Goal: Information Seeking & Learning: Learn about a topic

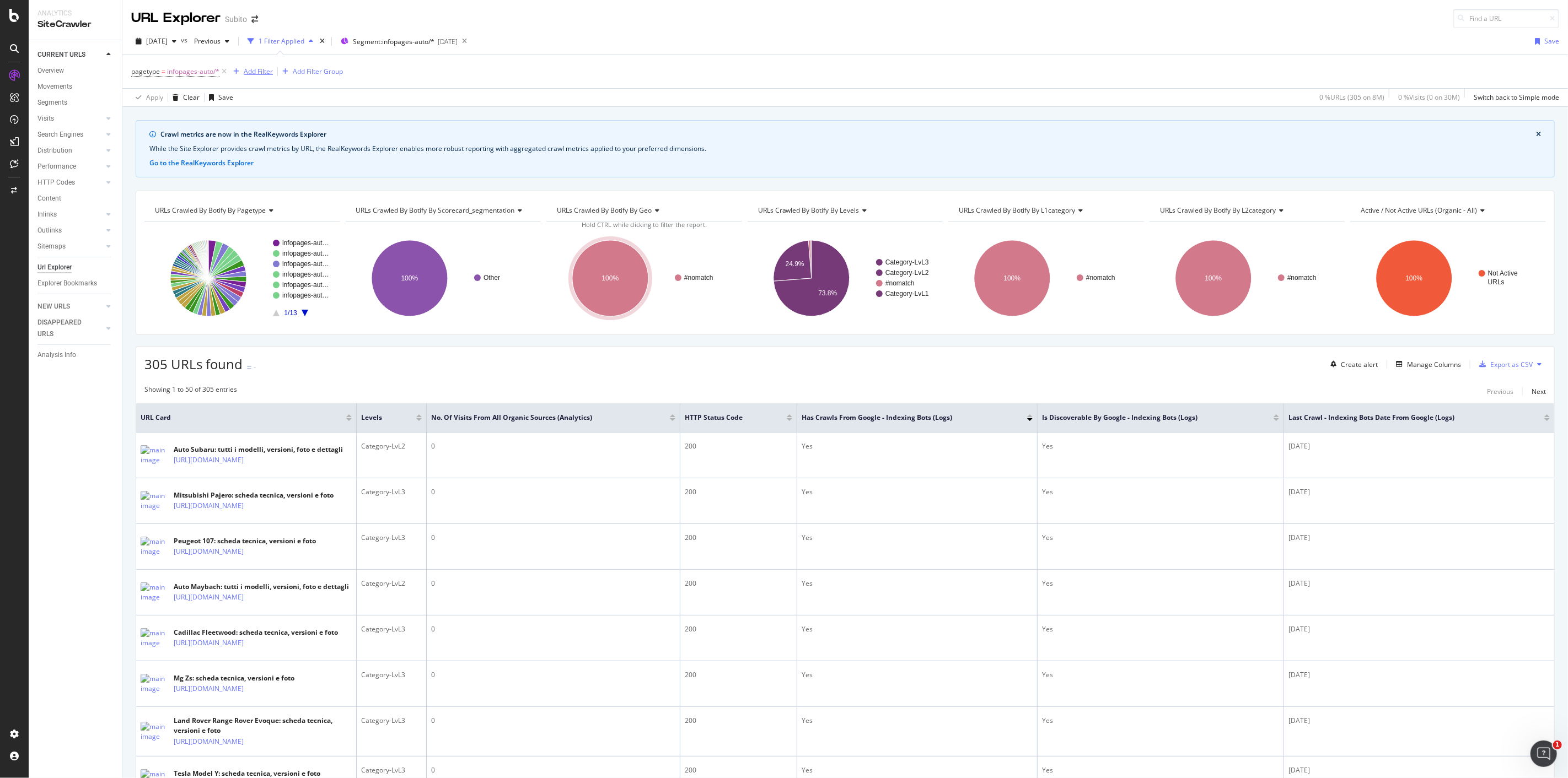
click at [248, 73] on div "Add Filter" at bounding box center [258, 70] width 29 height 9
click at [593, 112] on div "Crawl metrics are now in the RealKeywords Explorer While the Site Explorer prov…" at bounding box center [845, 120] width 1446 height 26
click at [261, 73] on div "Add Filter" at bounding box center [258, 70] width 29 height 9
click at [613, 97] on div "Apply Clear Save 0 % URLs ( 305 on 8M ) 0 % Visits ( 0 on 30M ) Switch back to …" at bounding box center [845, 97] width 1446 height 18
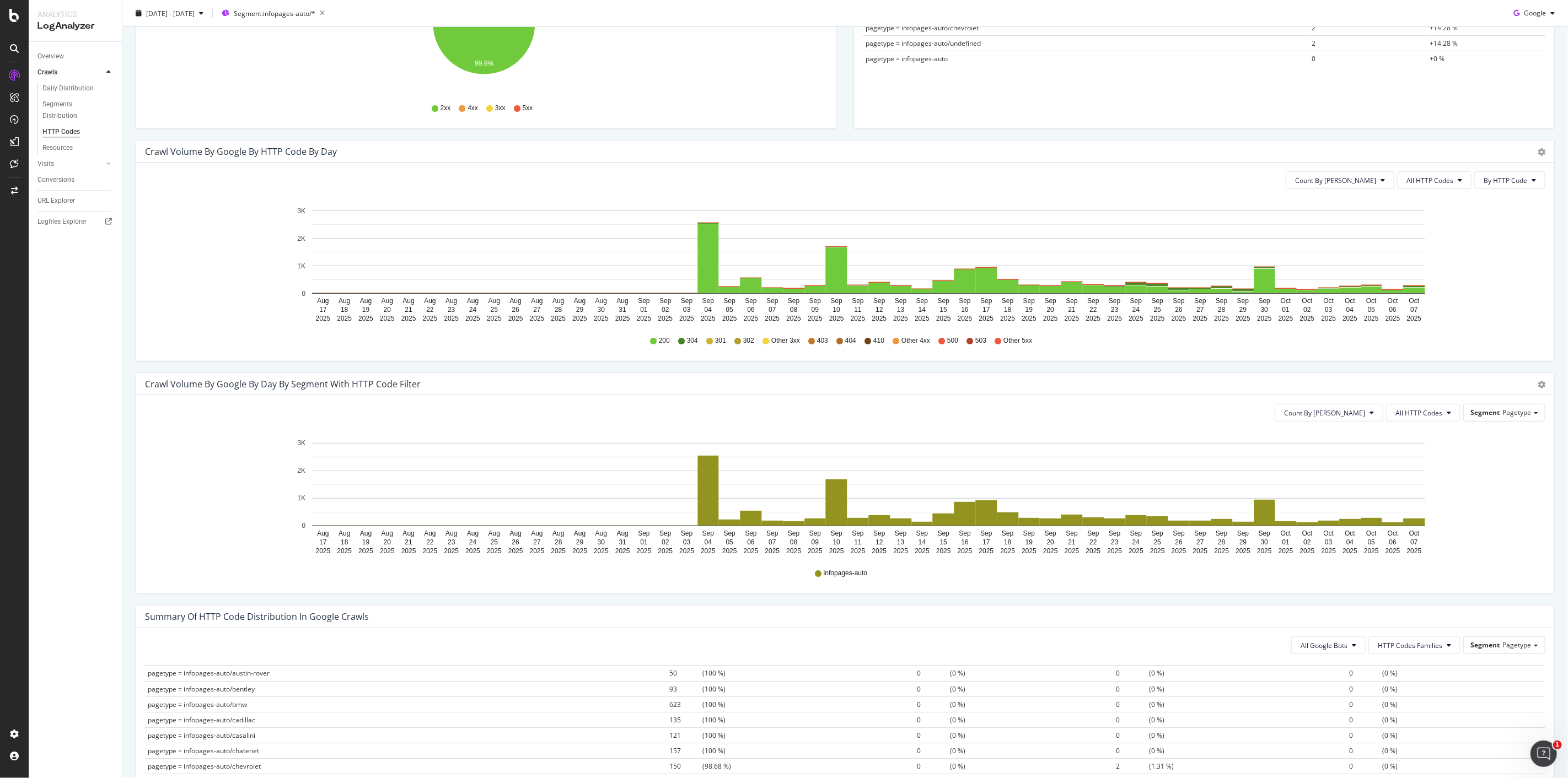
scroll to position [245, 0]
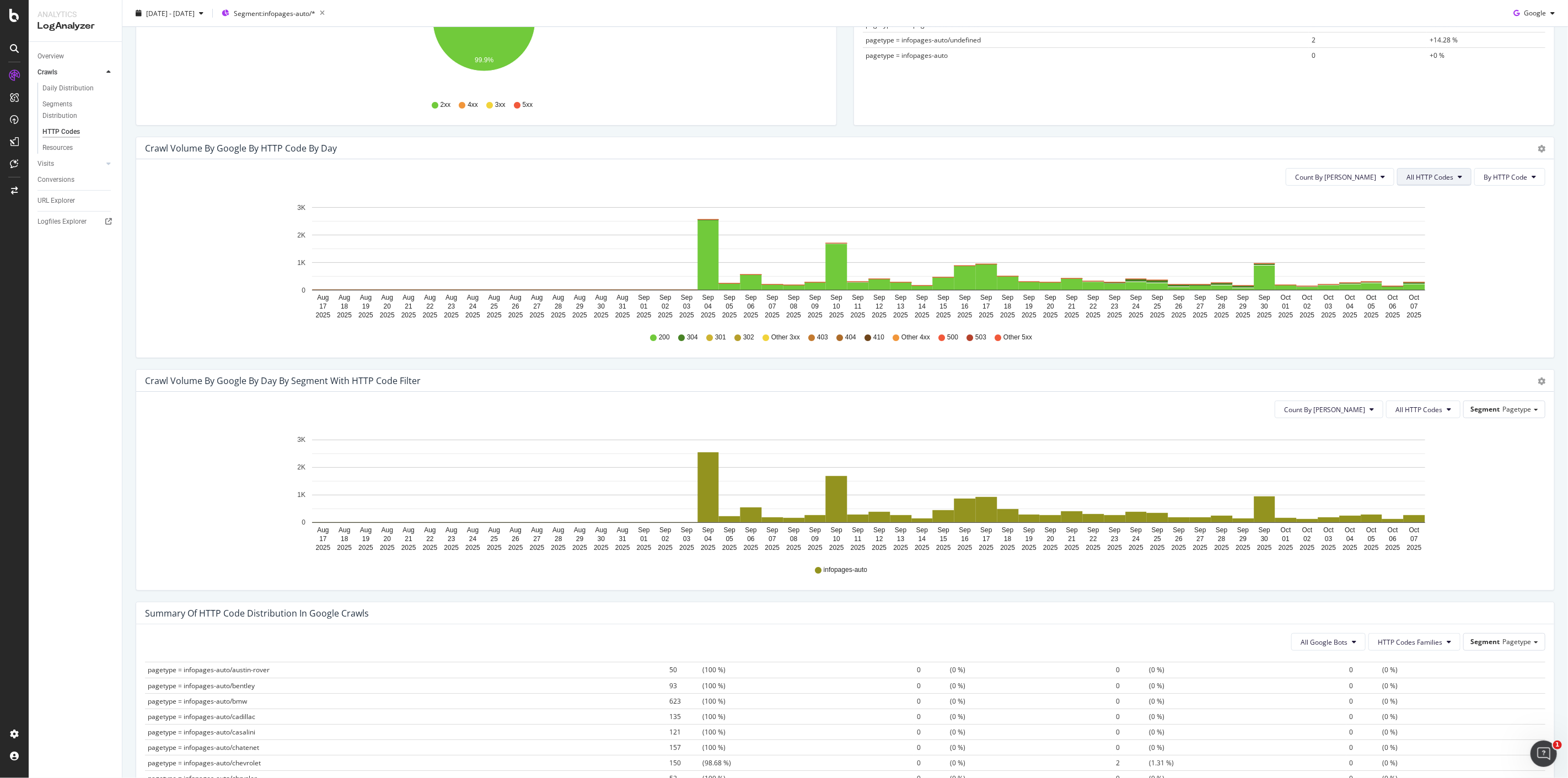
click at [1428, 183] on button "All HTTP Codes" at bounding box center [1435, 177] width 75 height 18
click at [1425, 239] on span "Bad HTTP Codes" at bounding box center [1428, 240] width 56 height 10
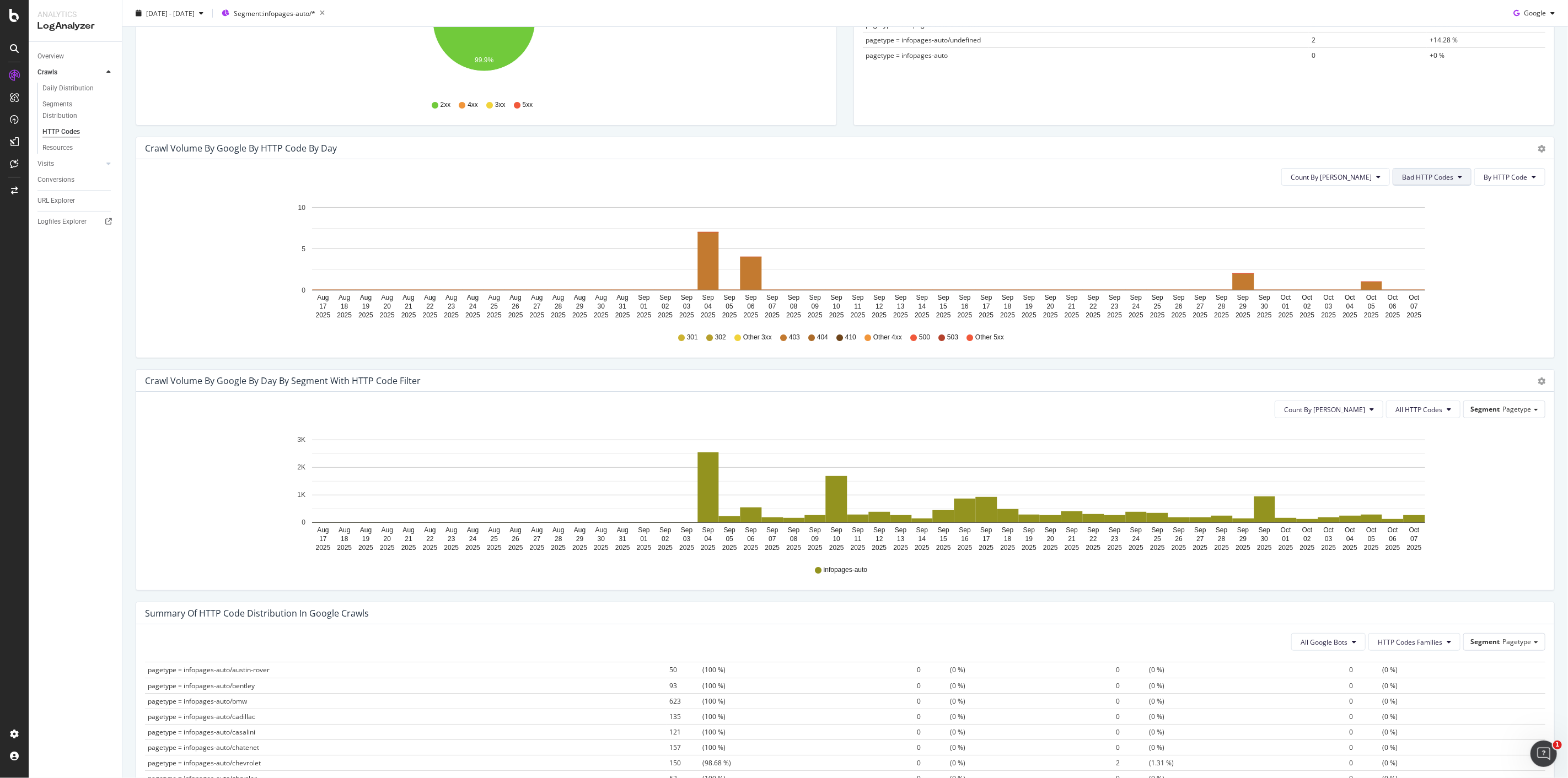
click at [1440, 179] on span "Bad HTTP Codes" at bounding box center [1428, 177] width 51 height 9
click at [1424, 263] on span "3xx family" at bounding box center [1423, 260] width 56 height 10
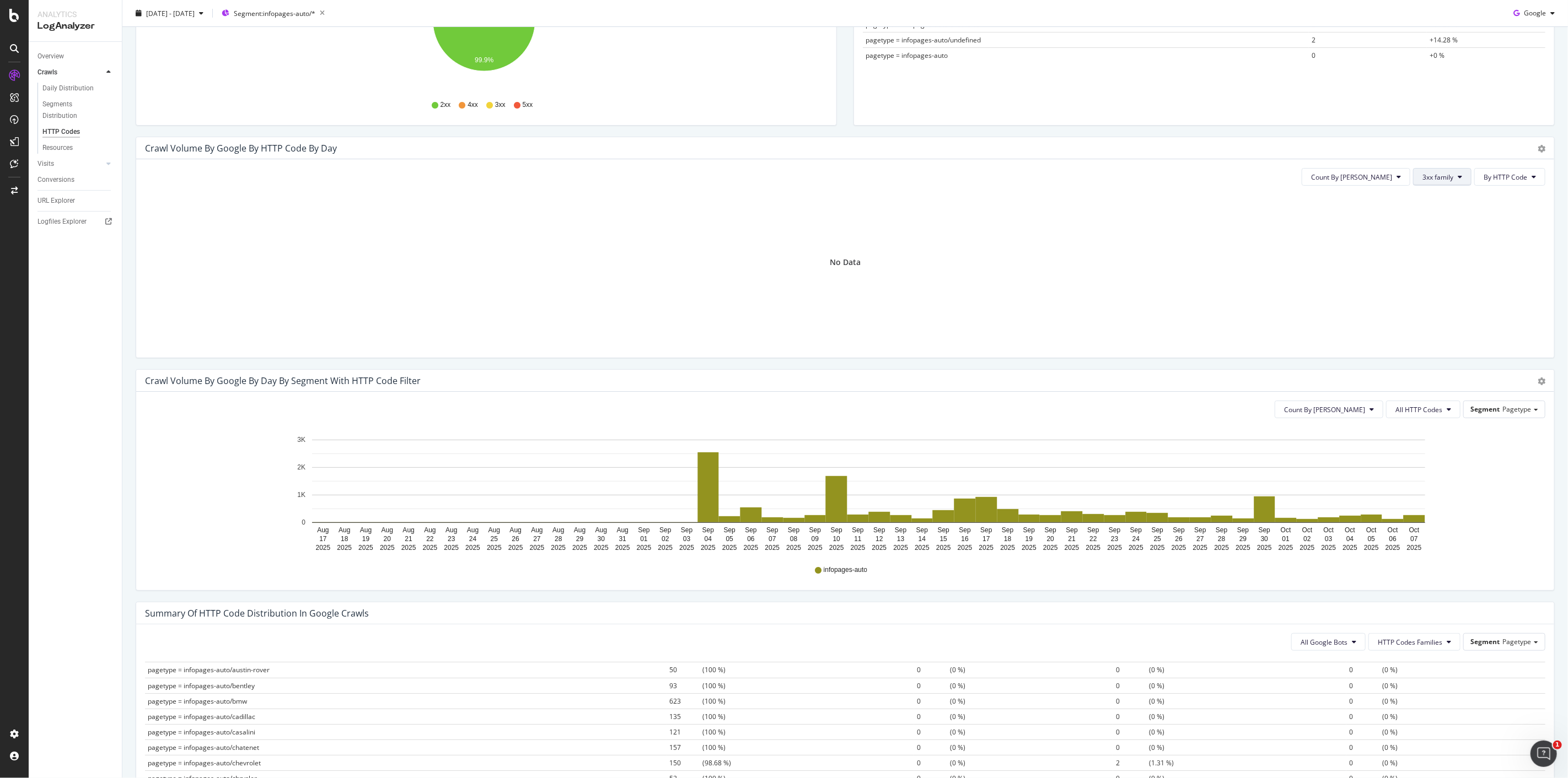
click at [1429, 173] on span "3xx family" at bounding box center [1438, 177] width 31 height 9
click at [1435, 195] on span "All HTTP Codes" at bounding box center [1442, 199] width 56 height 10
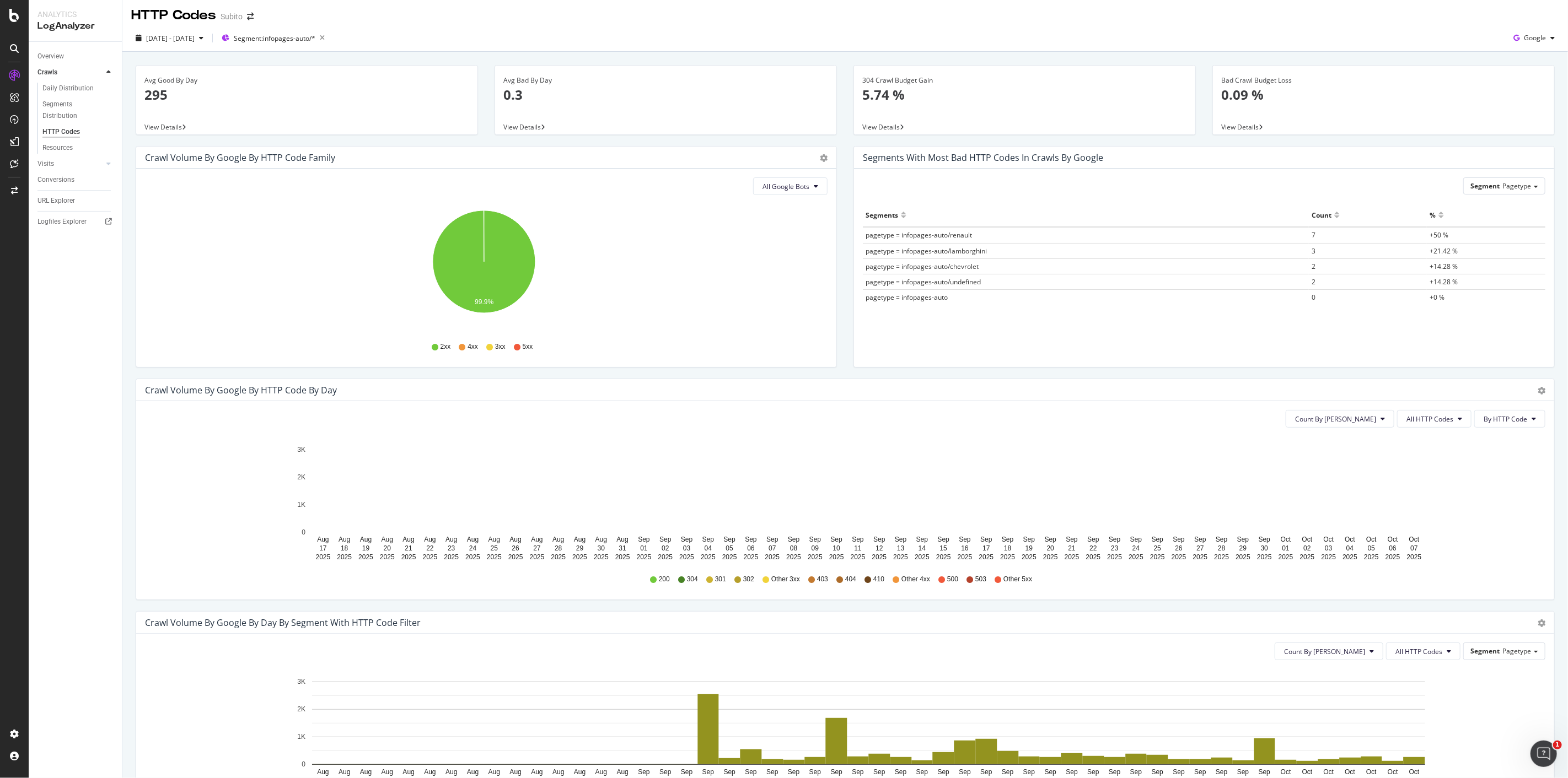
scroll to position [0, 0]
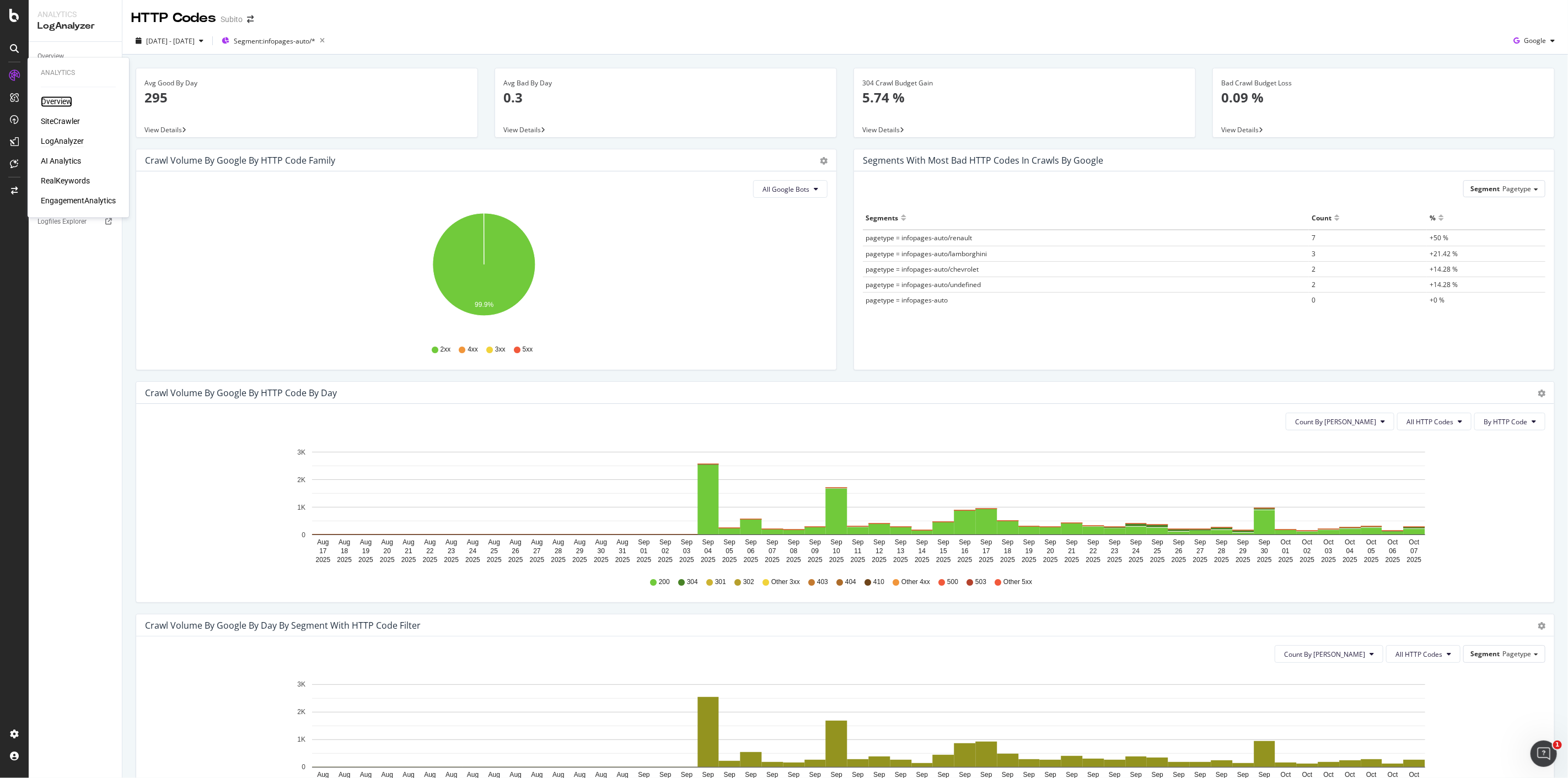
click at [65, 100] on div "Overview" at bounding box center [56, 102] width 31 height 11
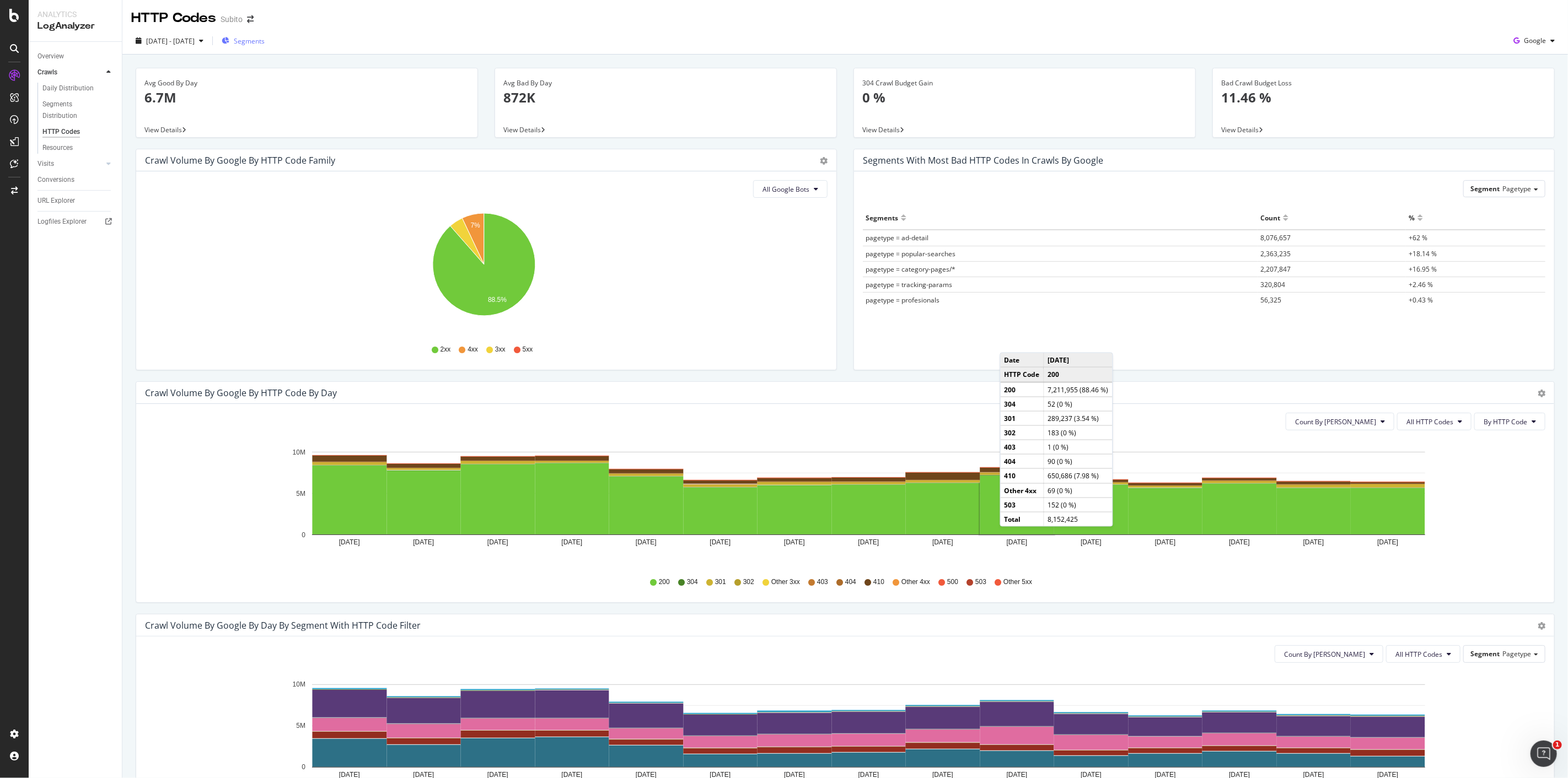
click at [264, 46] on div "Segments" at bounding box center [243, 40] width 43 height 16
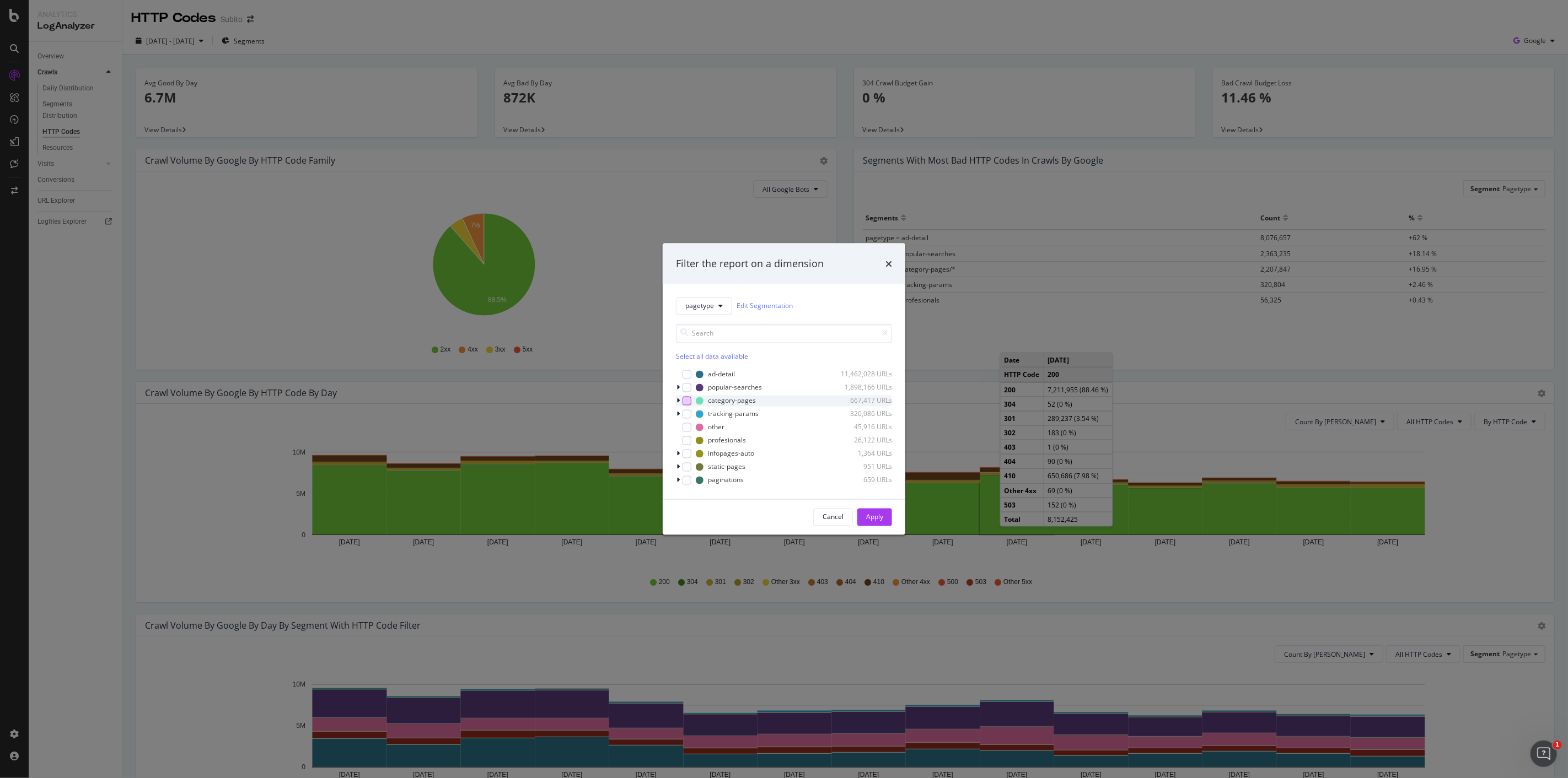
click at [688, 401] on div "modal" at bounding box center [687, 400] width 8 height 8
click at [886, 519] on button "Apply" at bounding box center [875, 516] width 35 height 18
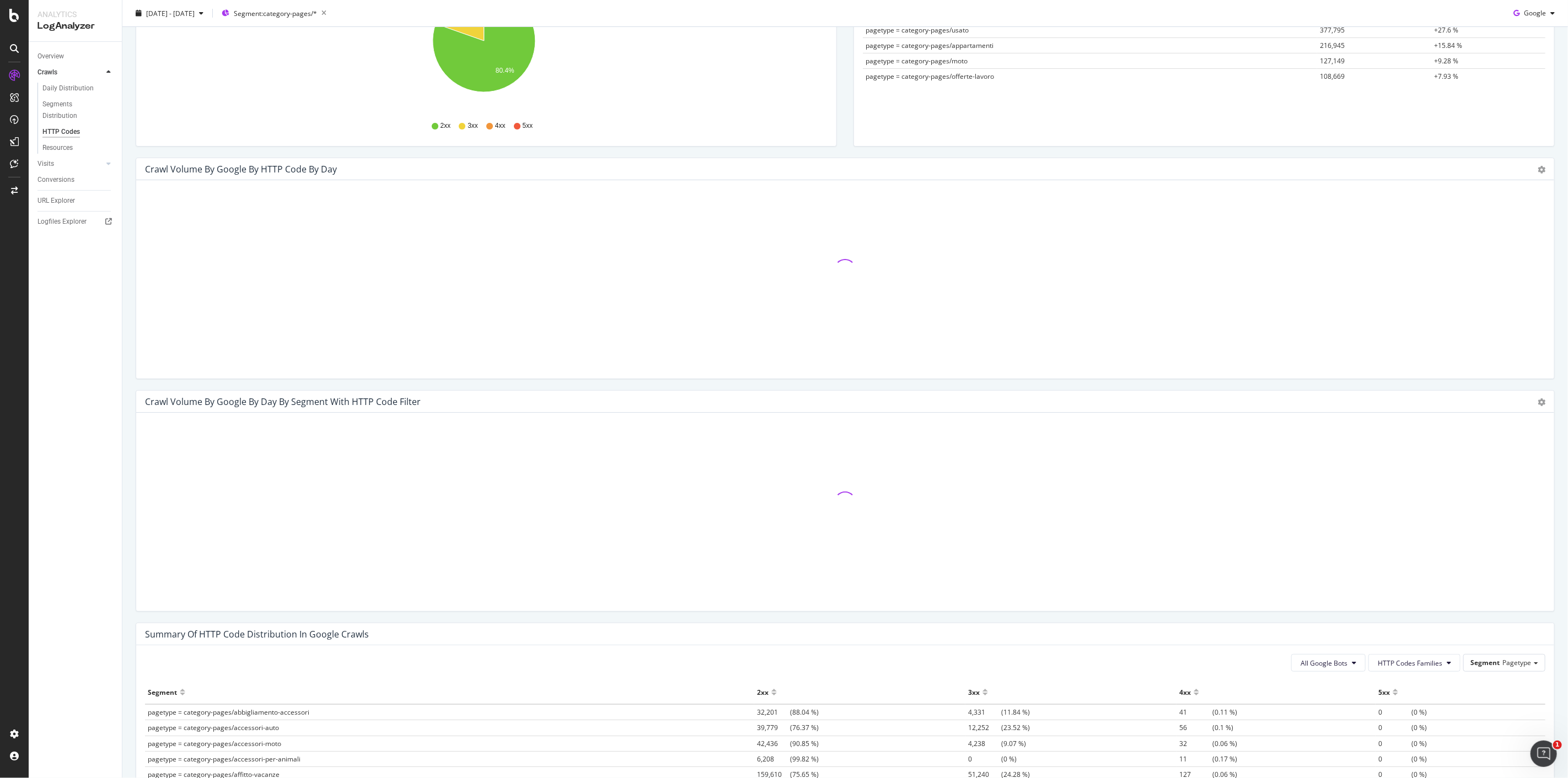
scroll to position [245, 0]
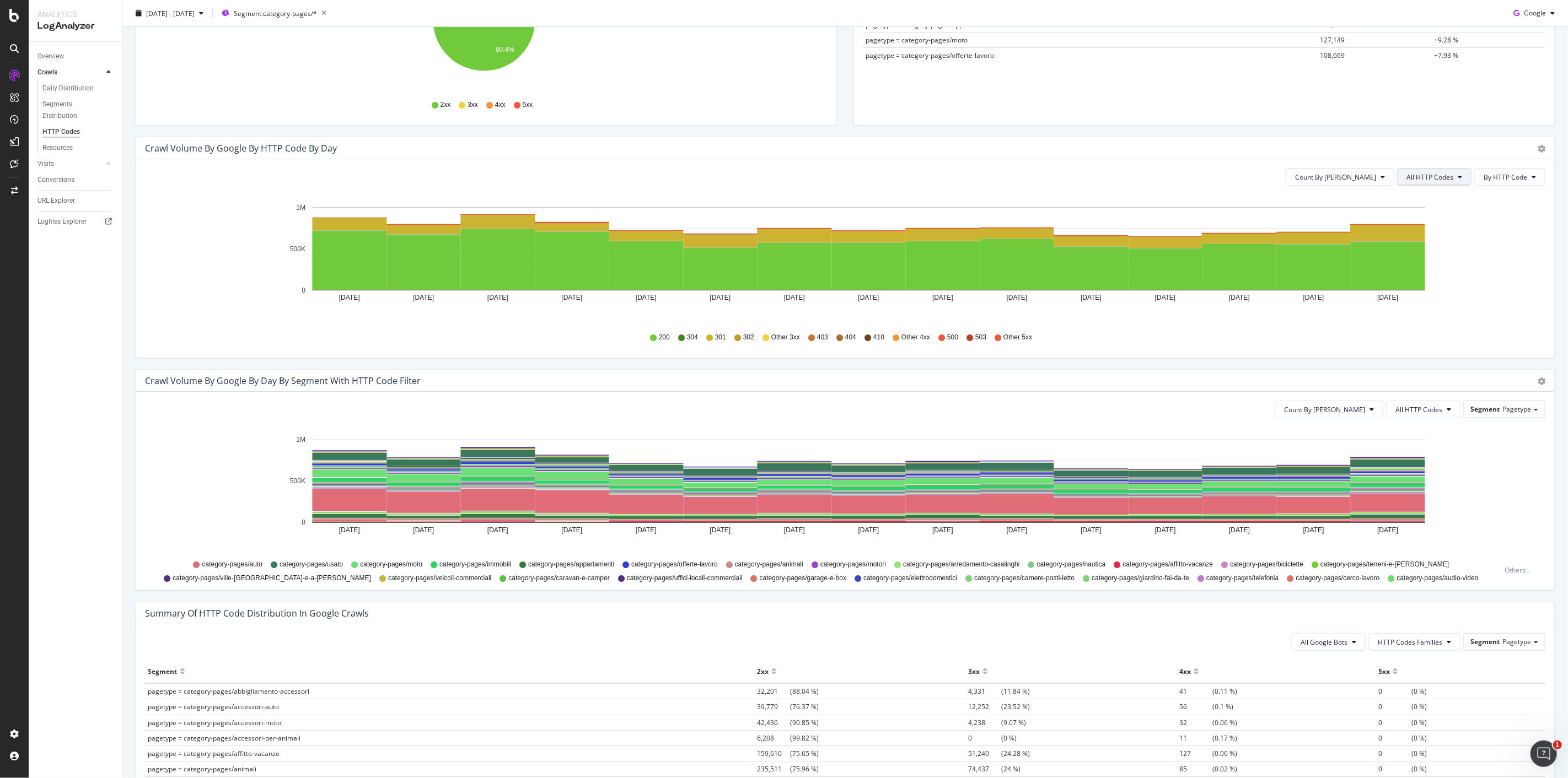
click at [1424, 169] on button "All HTTP Codes" at bounding box center [1435, 177] width 75 height 18
click at [1441, 366] on div "Crawl Volume by google by HTTP Code by Day Timeline (by Value) Timeline (by Per…" at bounding box center [845, 253] width 1435 height 233
click at [163, 5] on div "2025 Sep. 22nd - Oct. 6th" at bounding box center [169, 13] width 76 height 16
click at [236, 137] on input "2025/10/06" at bounding box center [217, 136] width 44 height 15
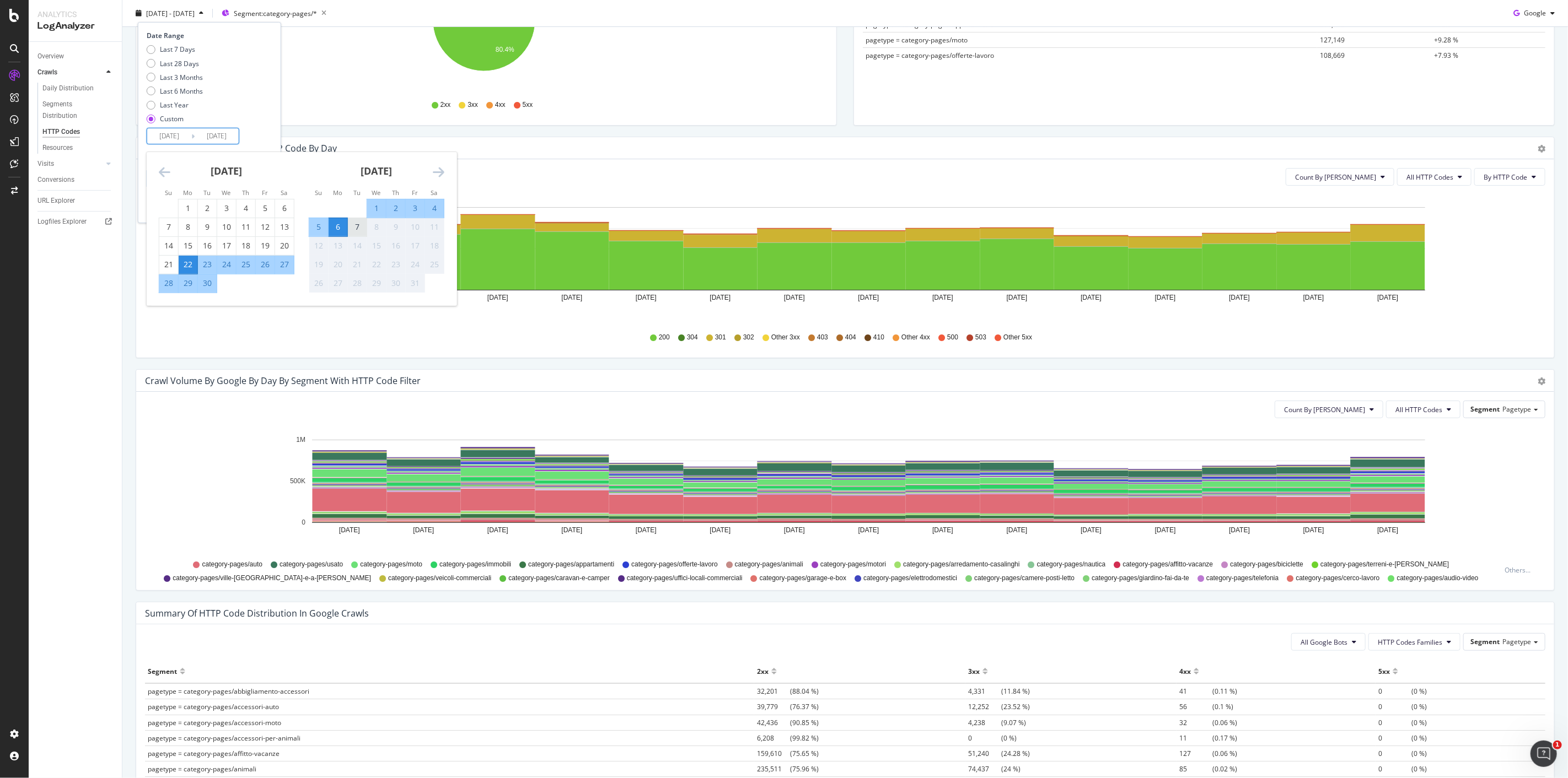
click at [359, 229] on div "7" at bounding box center [357, 227] width 19 height 11
type input "2025/10/07"
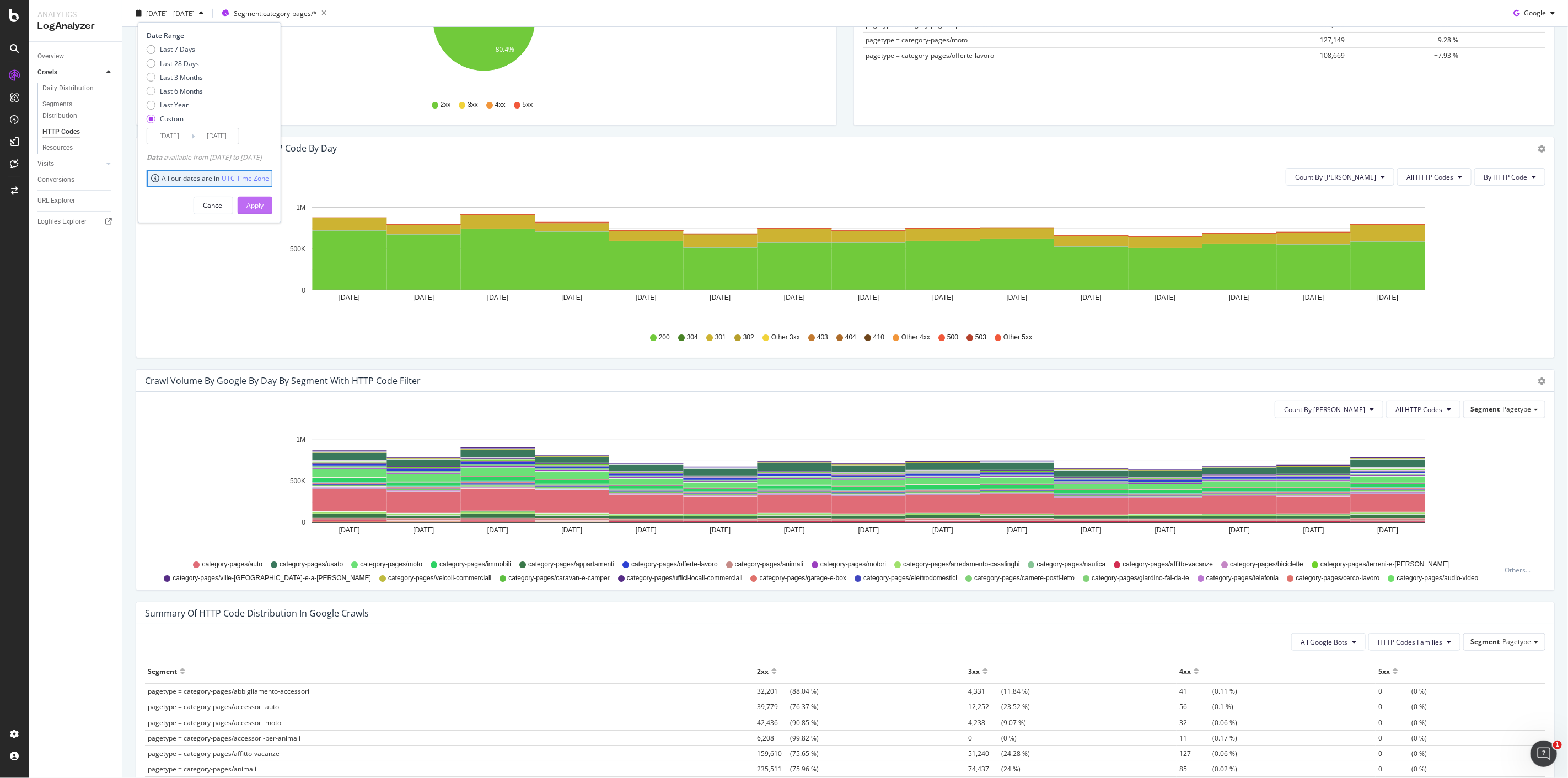
click at [263, 203] on div "Apply" at bounding box center [255, 205] width 17 height 9
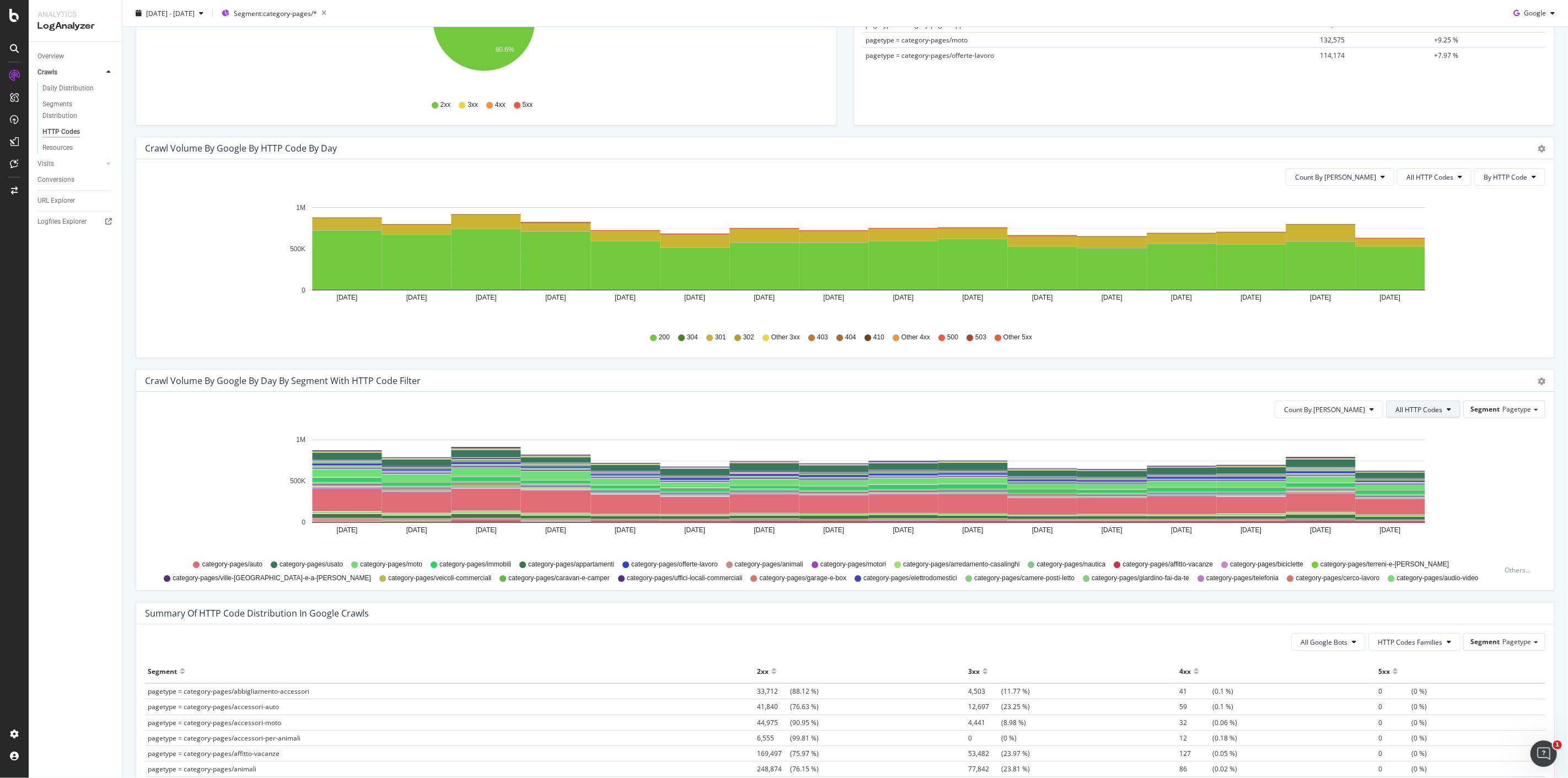
click at [1415, 412] on span "All HTTP Codes" at bounding box center [1418, 409] width 47 height 9
click at [1409, 536] on span "3xx family" at bounding box center [1417, 533] width 56 height 10
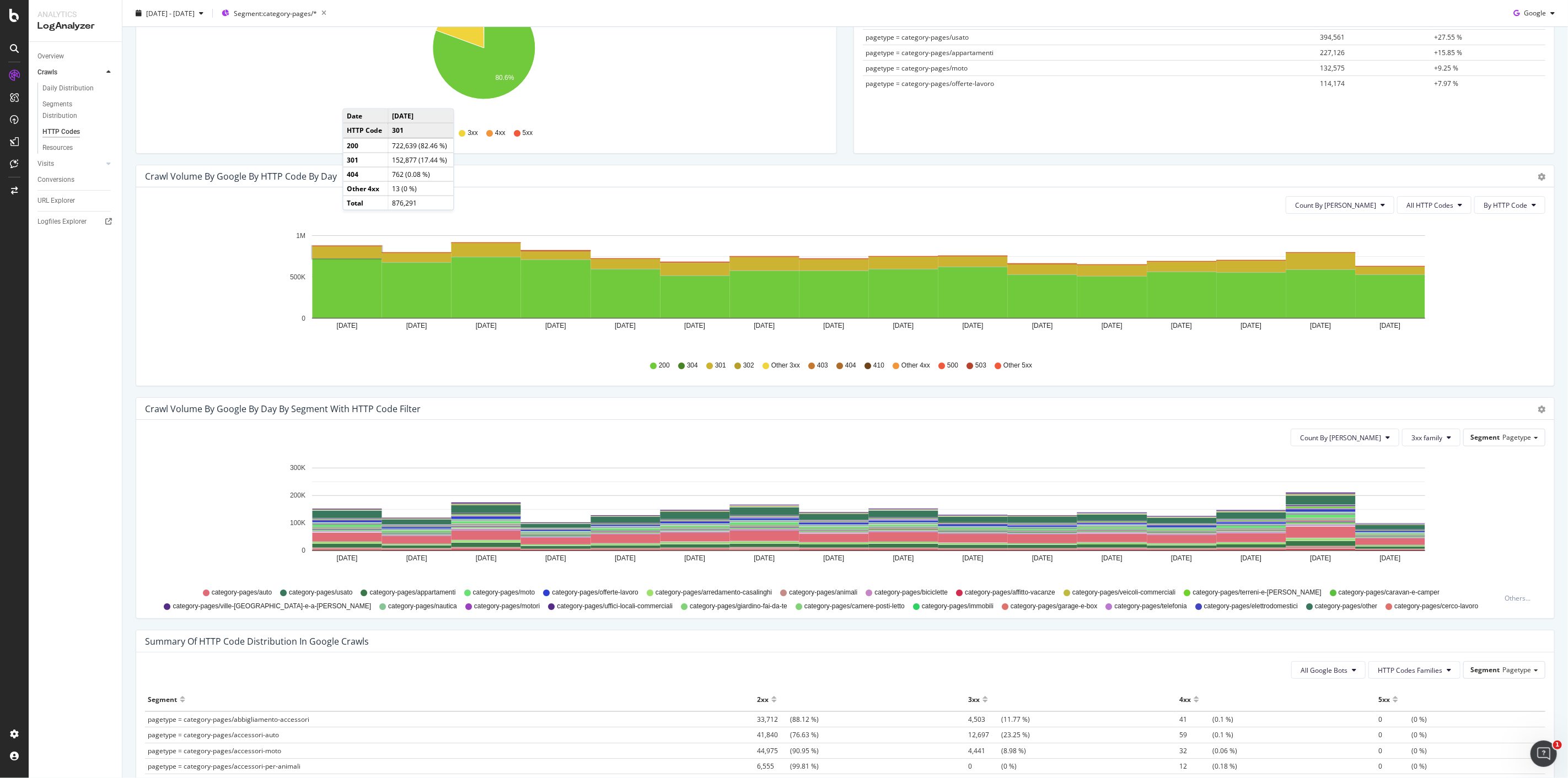
scroll to position [56, 0]
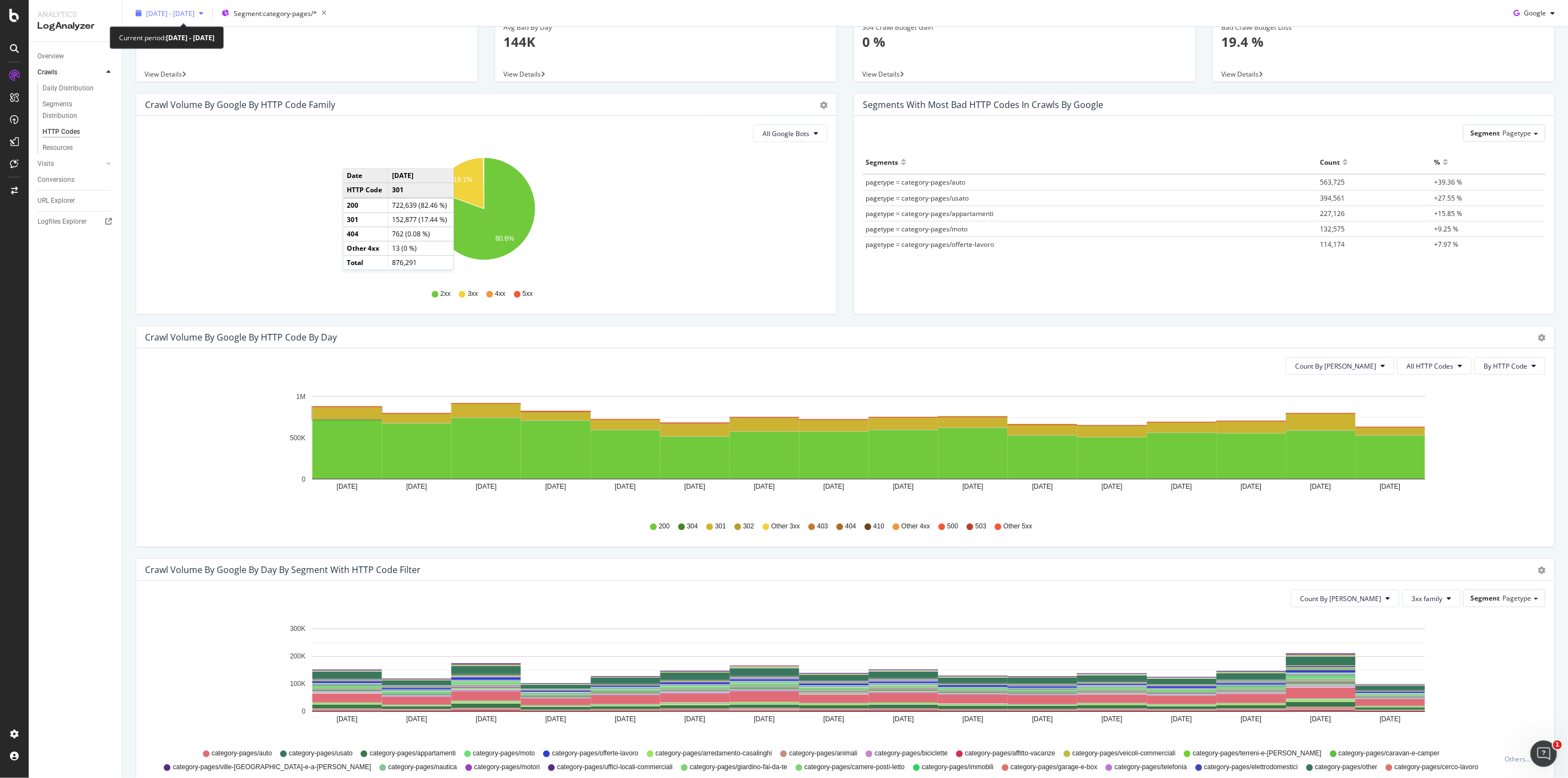
click at [208, 11] on div "button" at bounding box center [201, 14] width 14 height 7
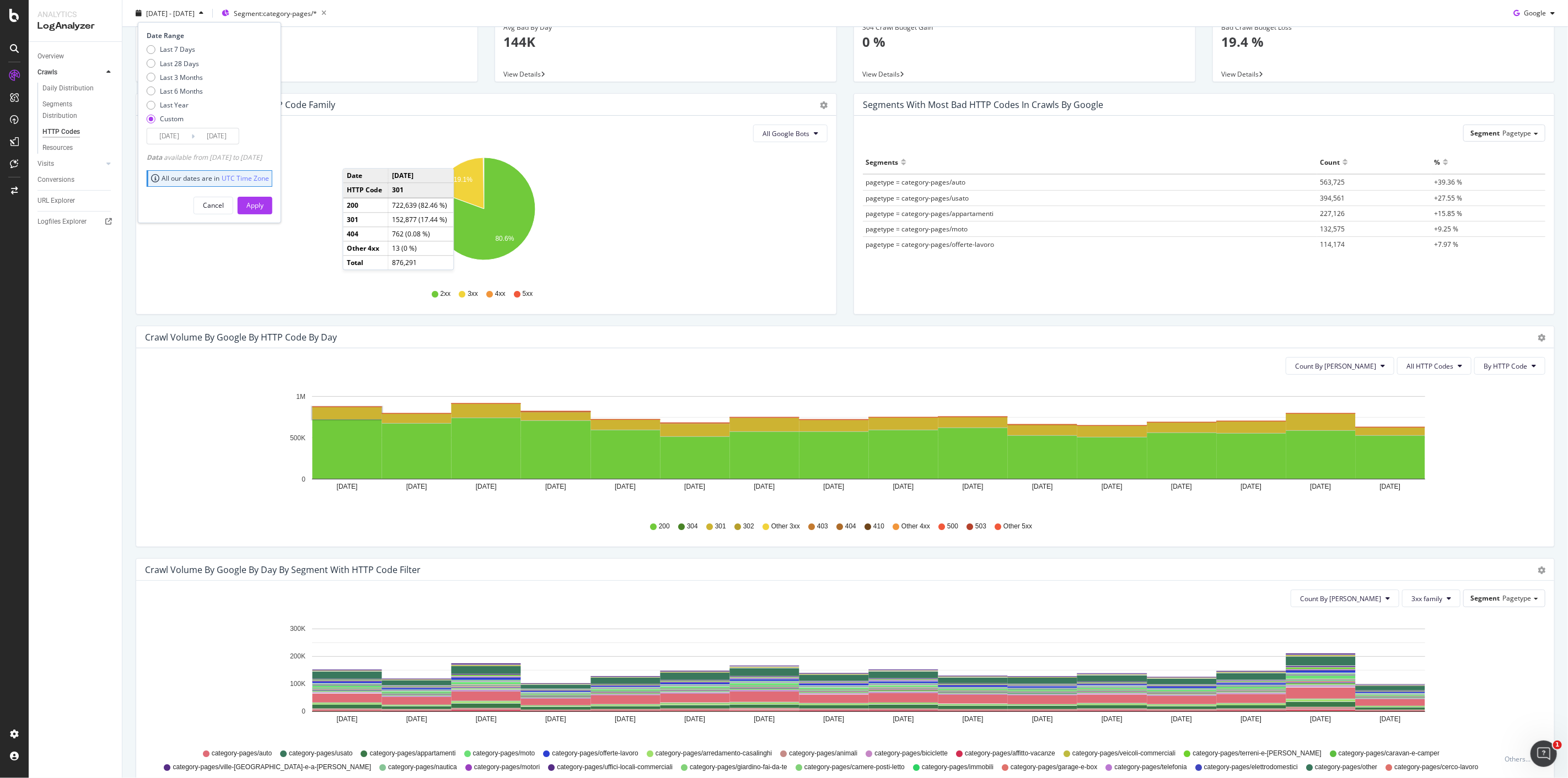
click at [450, 87] on div "Avg Good By Day 599K View Details" at bounding box center [307, 52] width 359 height 81
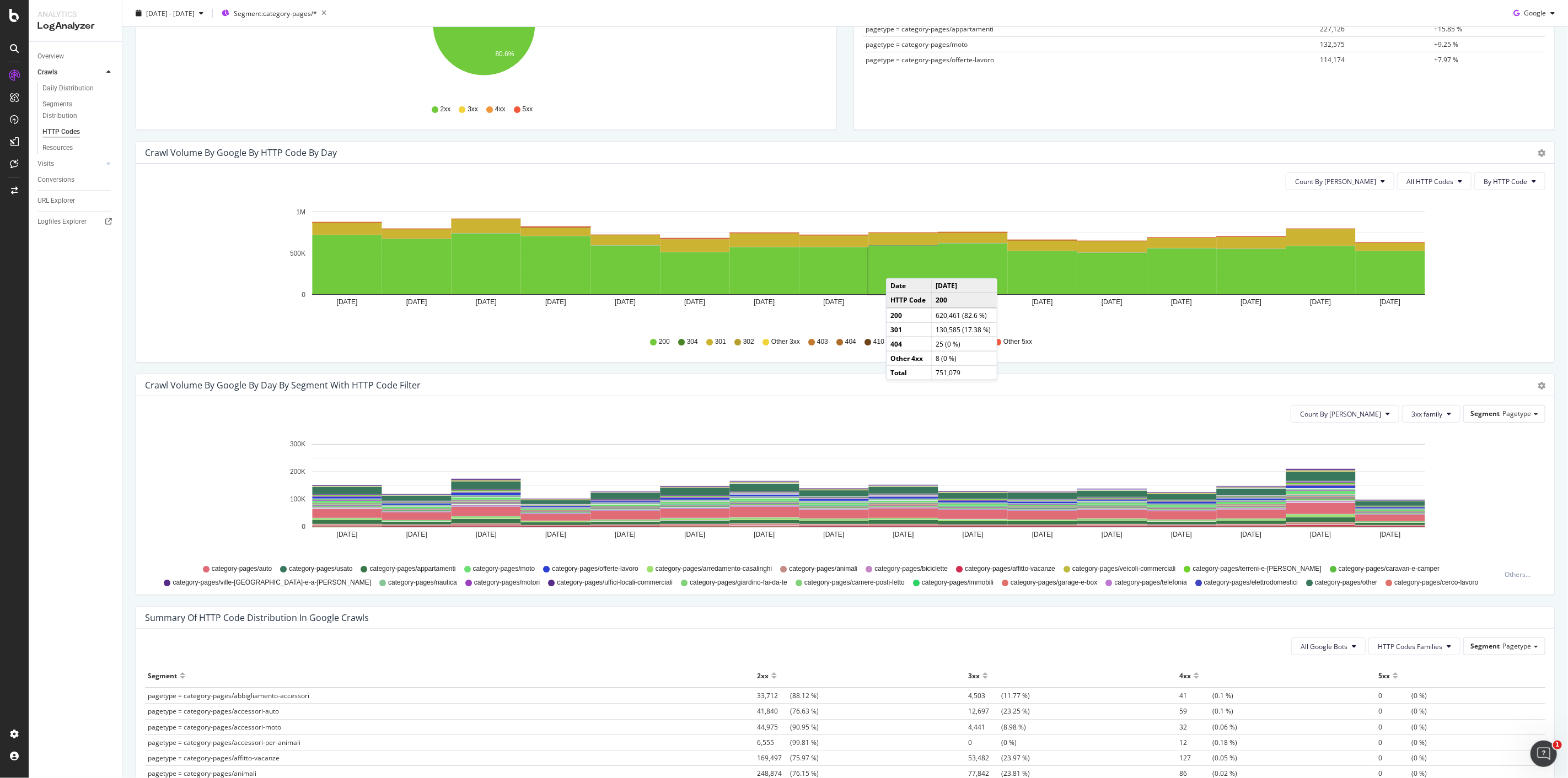
scroll to position [178, 0]
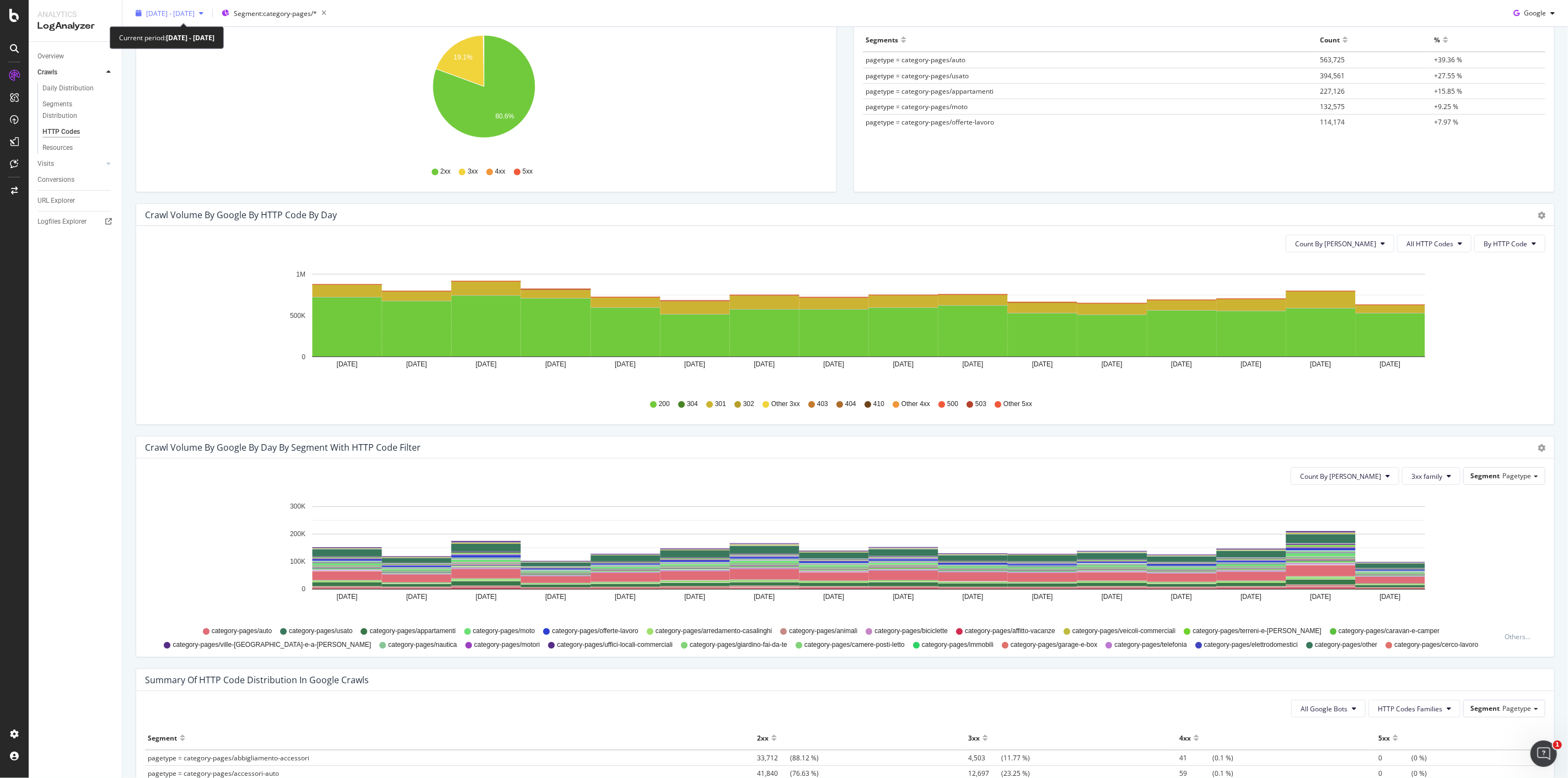
click at [195, 14] on span "2025 Sep. 22nd - Oct. 7th" at bounding box center [170, 13] width 48 height 9
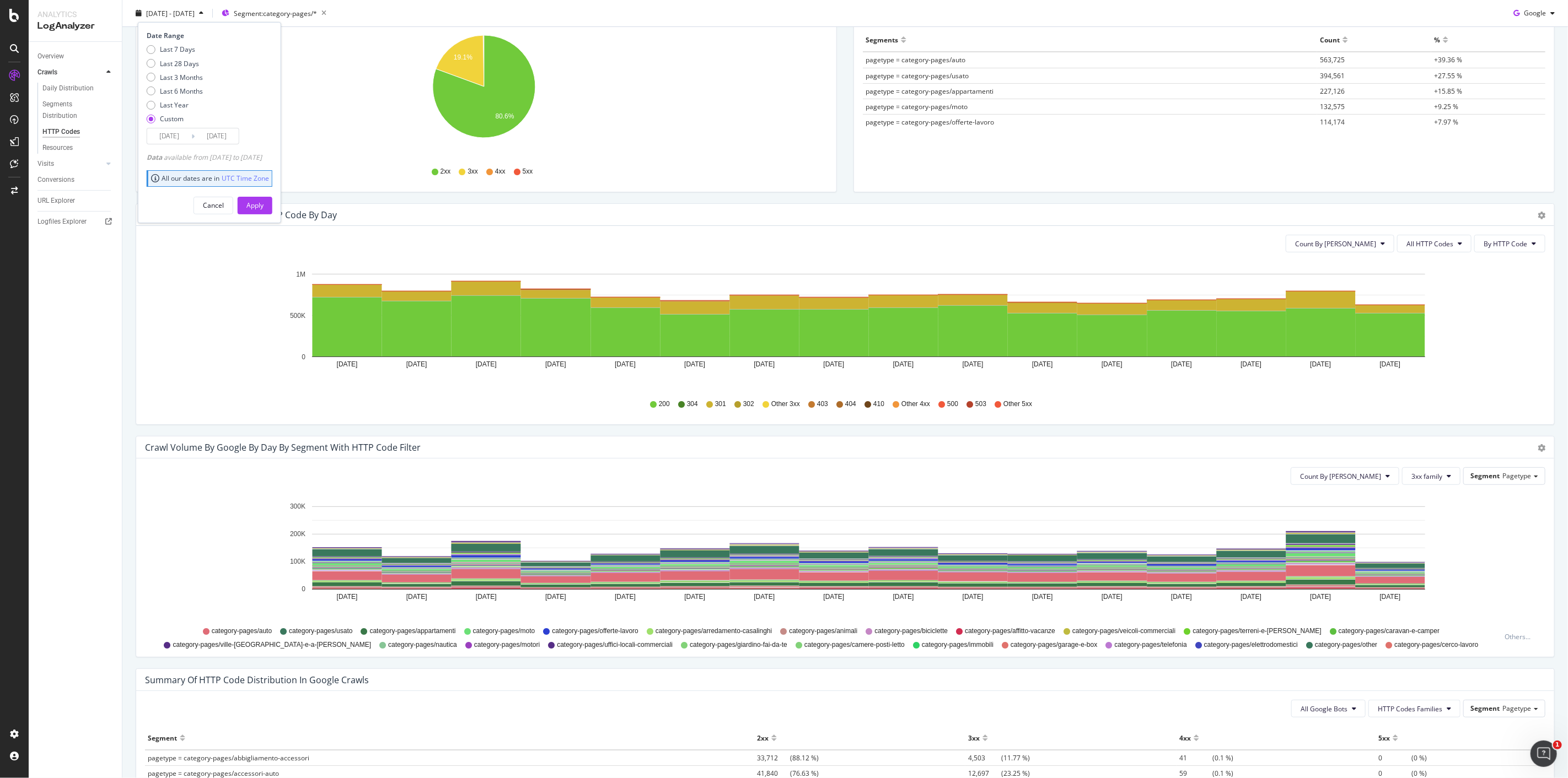
click at [190, 135] on input "2025/09/22" at bounding box center [169, 136] width 44 height 15
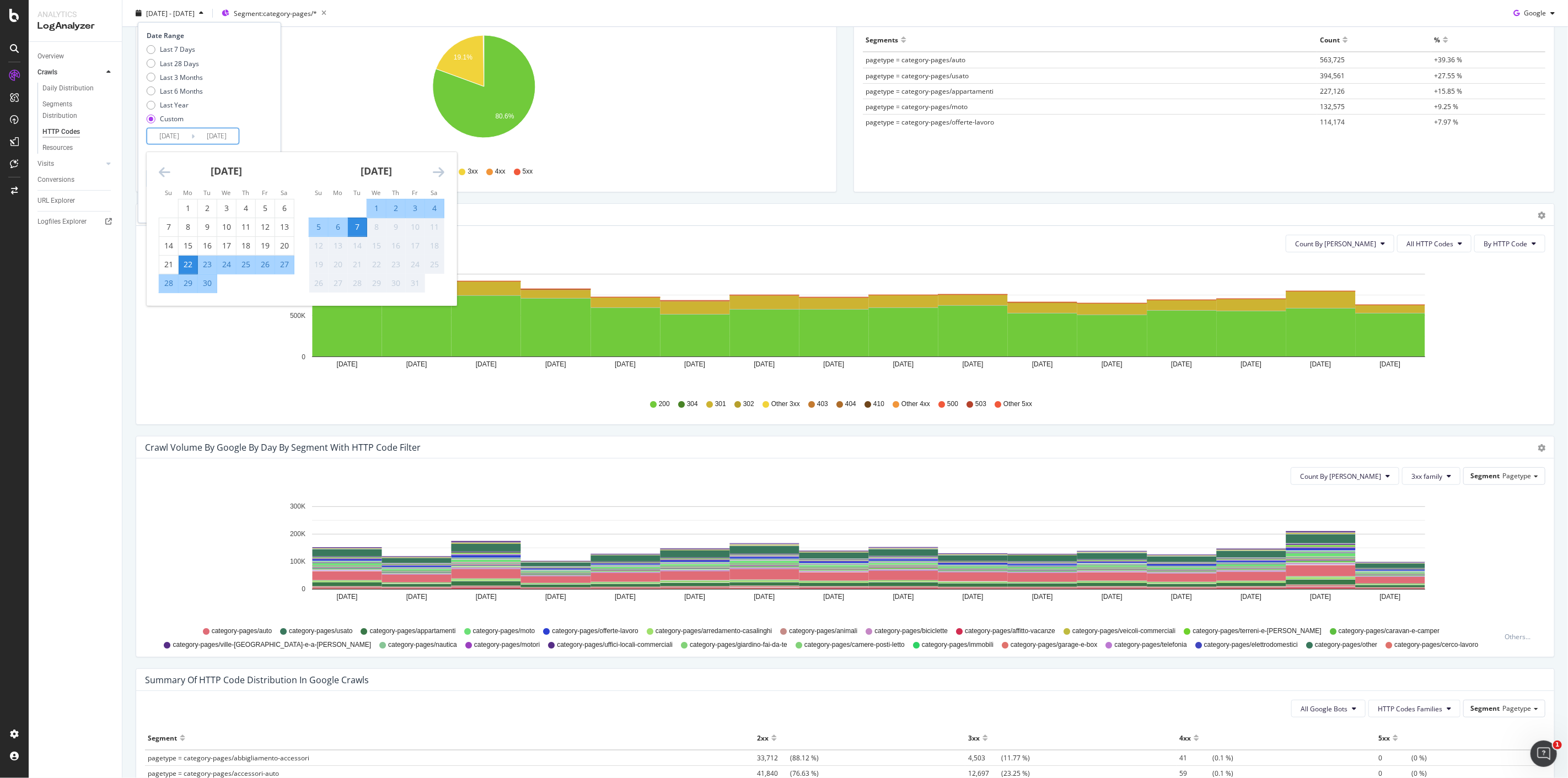
click at [318, 229] on div "5" at bounding box center [319, 227] width 19 height 11
type input "2025/10/05"
click at [357, 225] on div "7" at bounding box center [357, 227] width 19 height 11
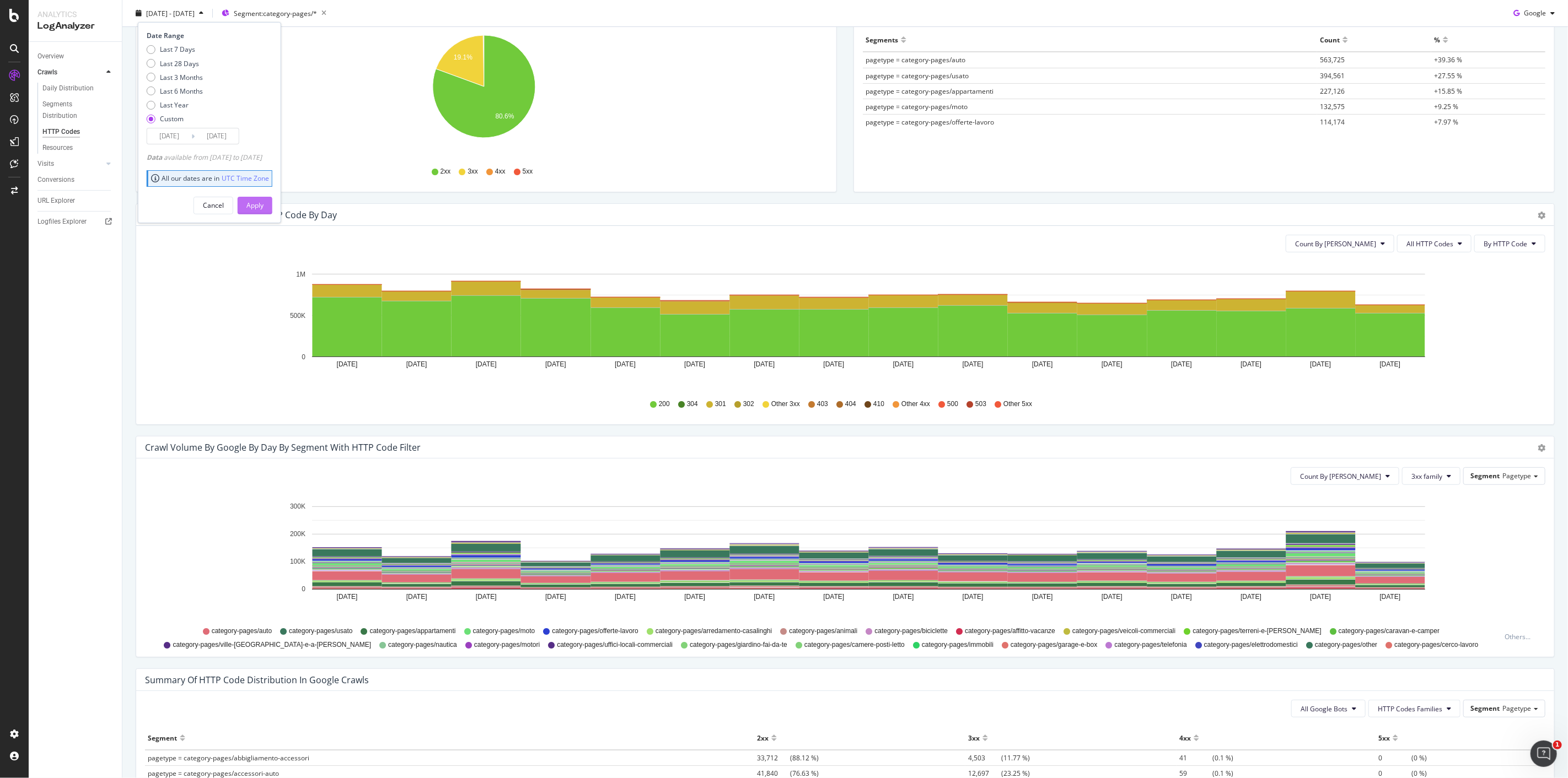
click at [262, 206] on button "Apply" at bounding box center [255, 205] width 35 height 18
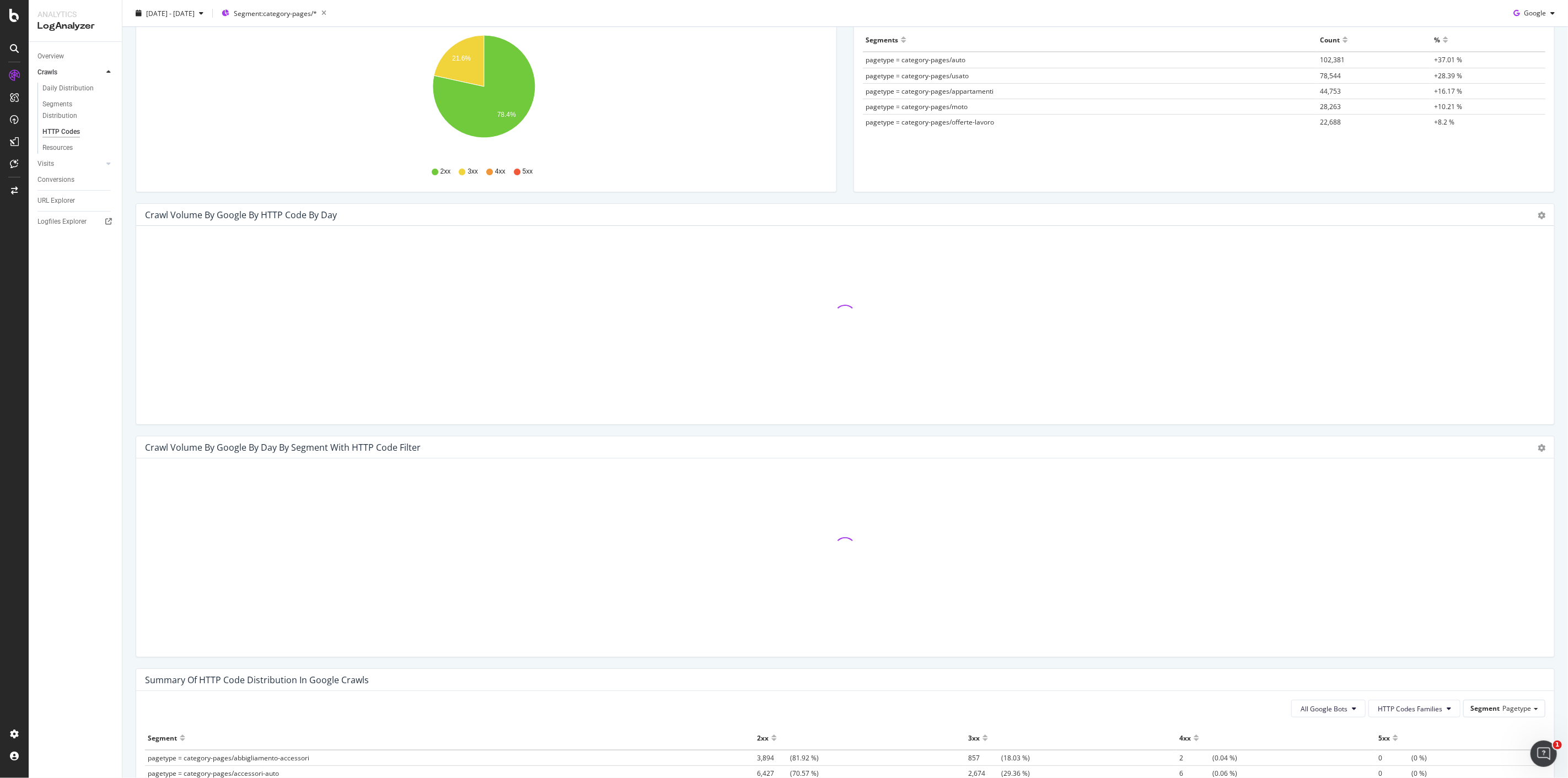
scroll to position [362, 0]
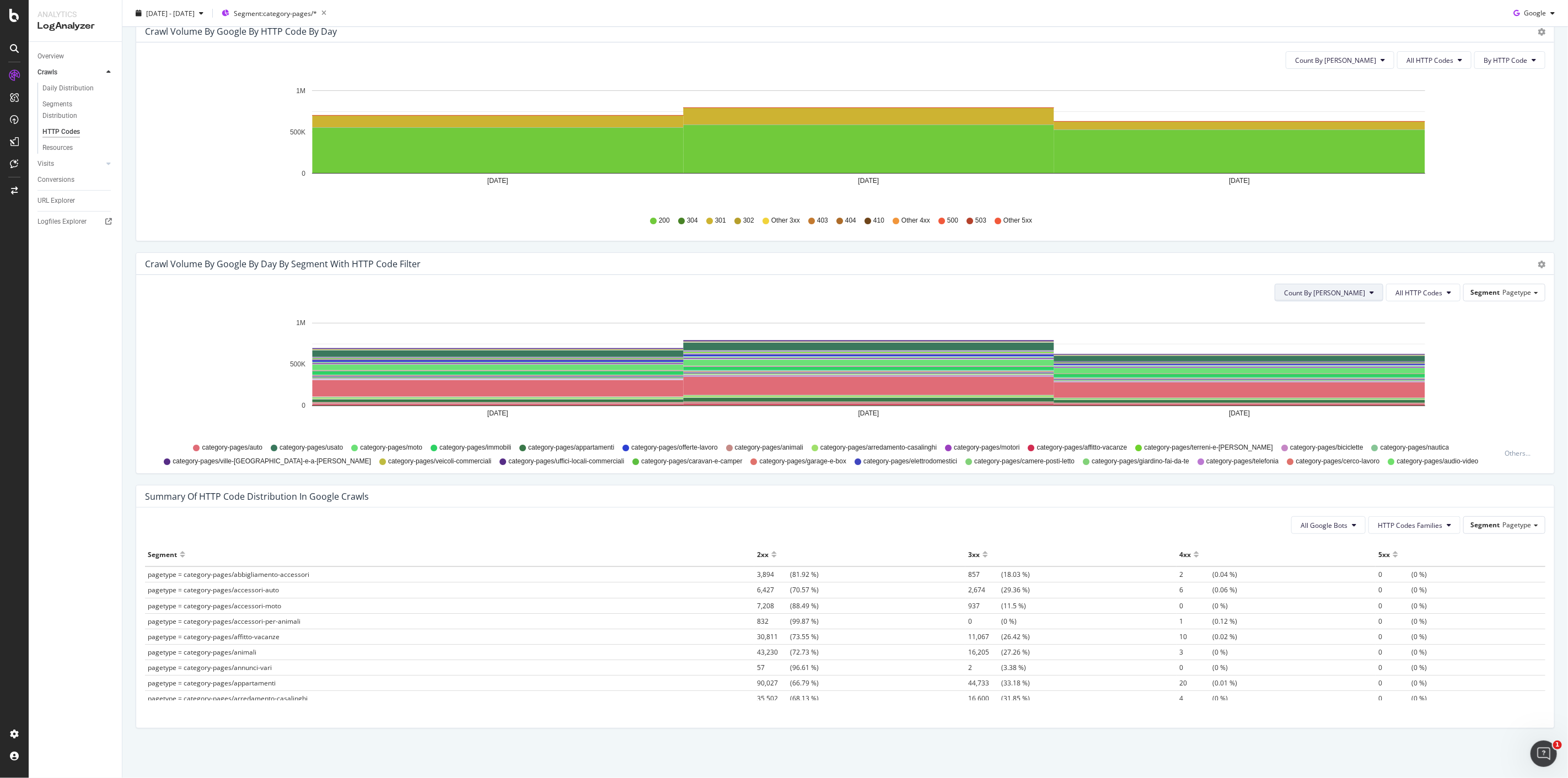
click at [1344, 295] on span "Count By Day" at bounding box center [1324, 292] width 81 height 9
click at [1348, 336] on span "Cumulated (all codes)" at bounding box center [1359, 335] width 83 height 10
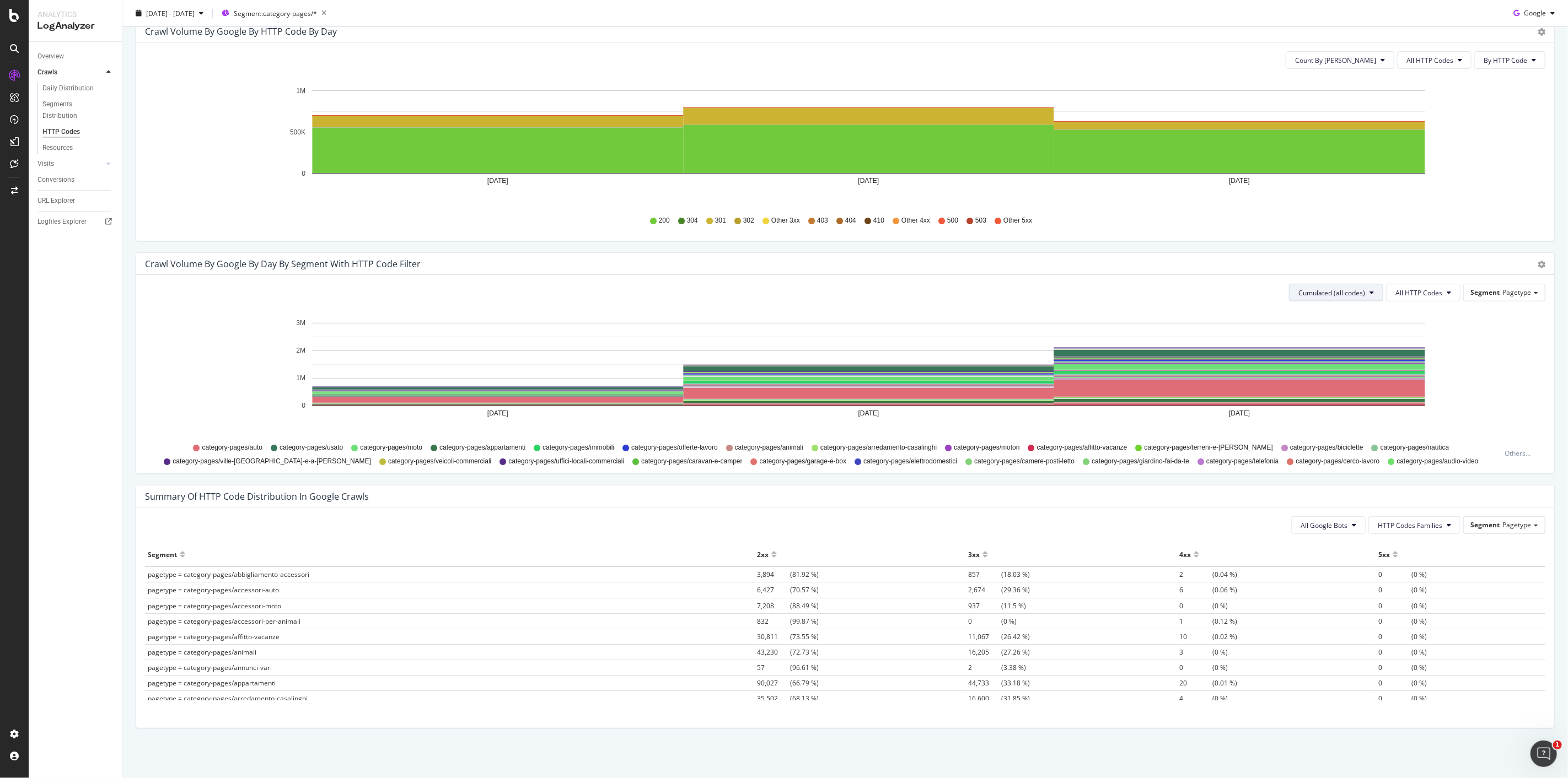
click at [1347, 293] on span "Cumulated (all codes)" at bounding box center [1332, 292] width 66 height 9
click at [1330, 292] on span "Cumulated (all codes)" at bounding box center [1332, 292] width 66 height 9
click at [1344, 319] on span "Count By Day" at bounding box center [1333, 314] width 81 height 10
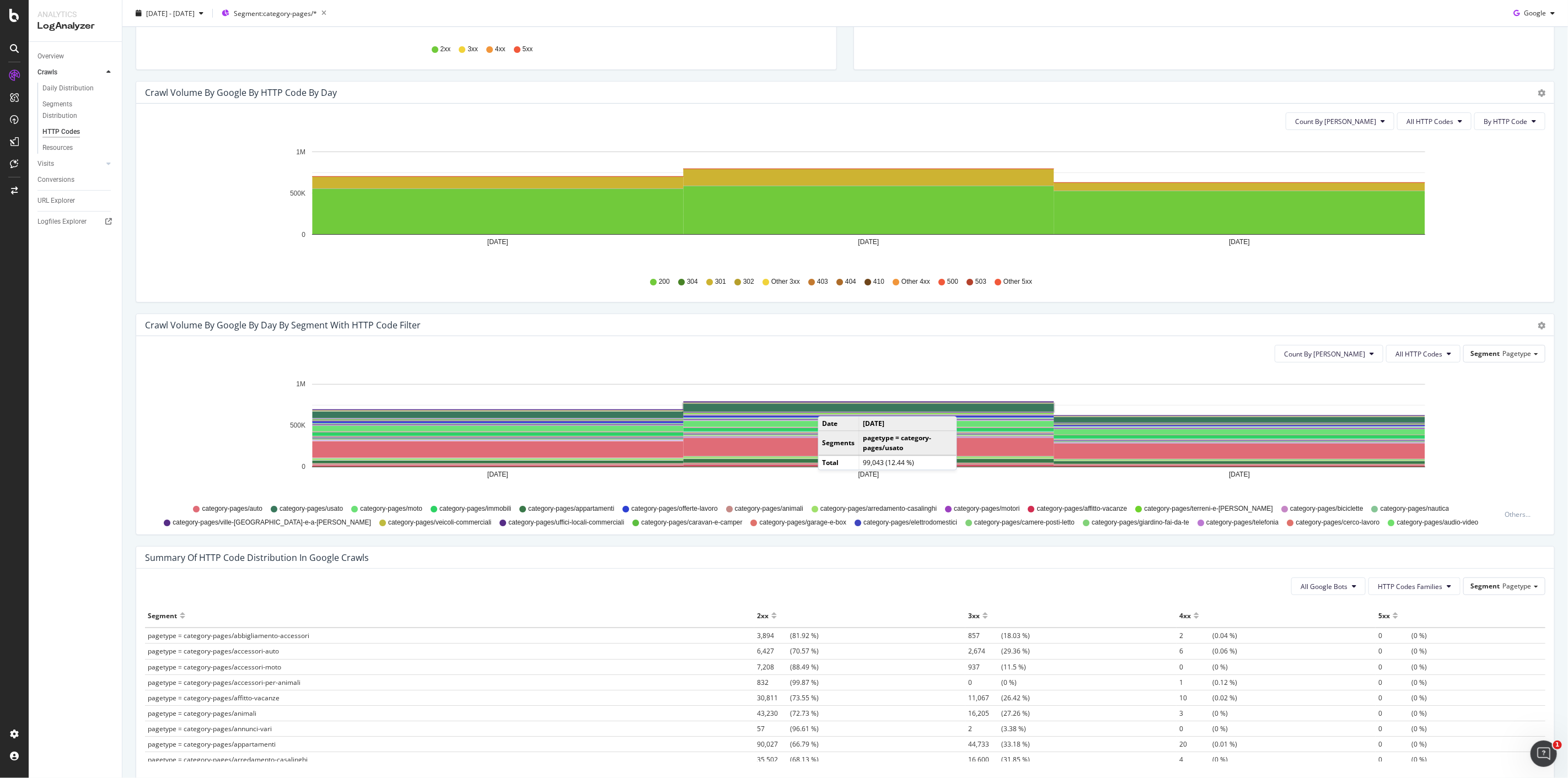
scroll to position [178, 0]
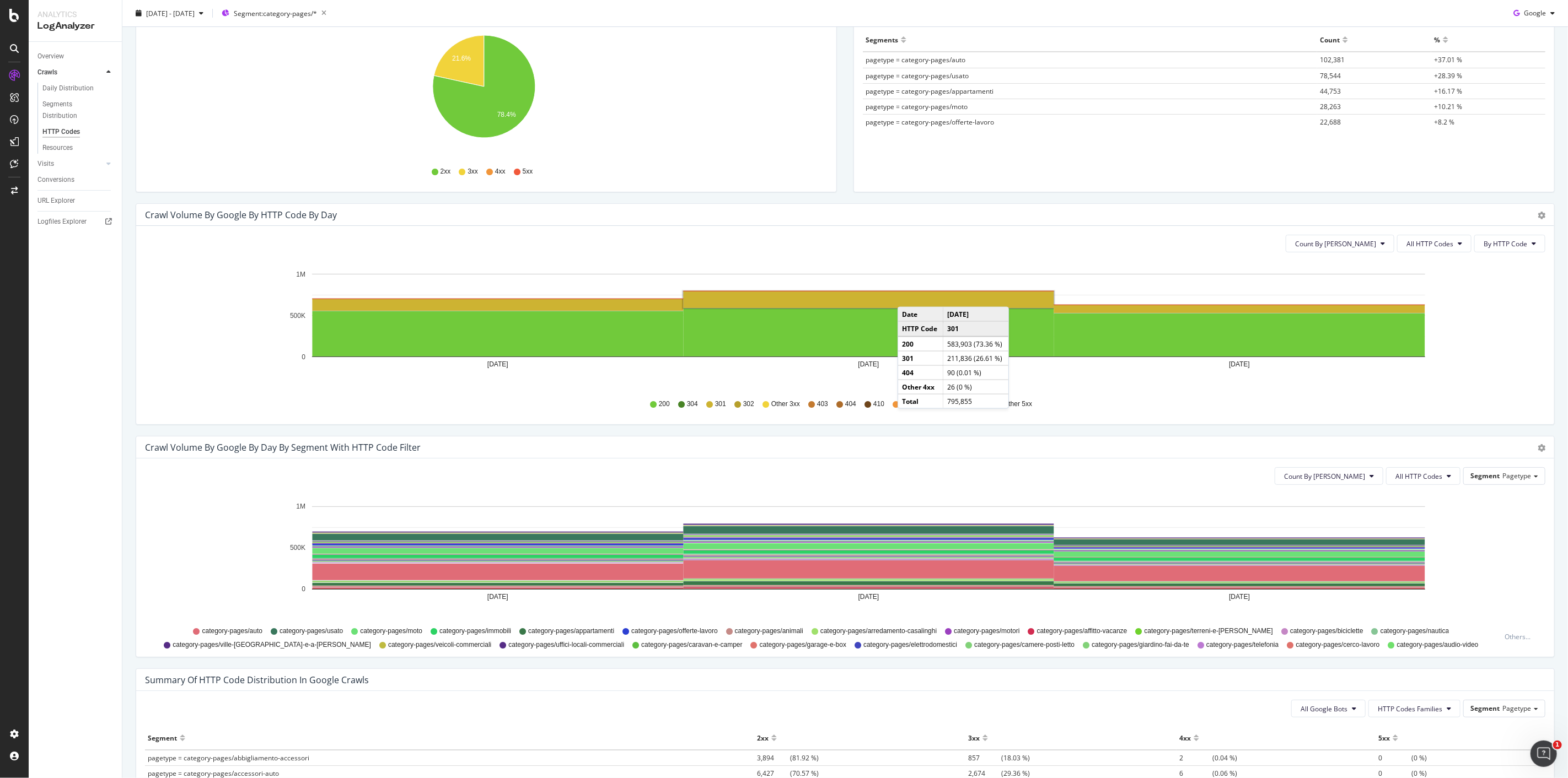
click at [909, 296] on rect "A chart." at bounding box center [869, 299] width 371 height 16
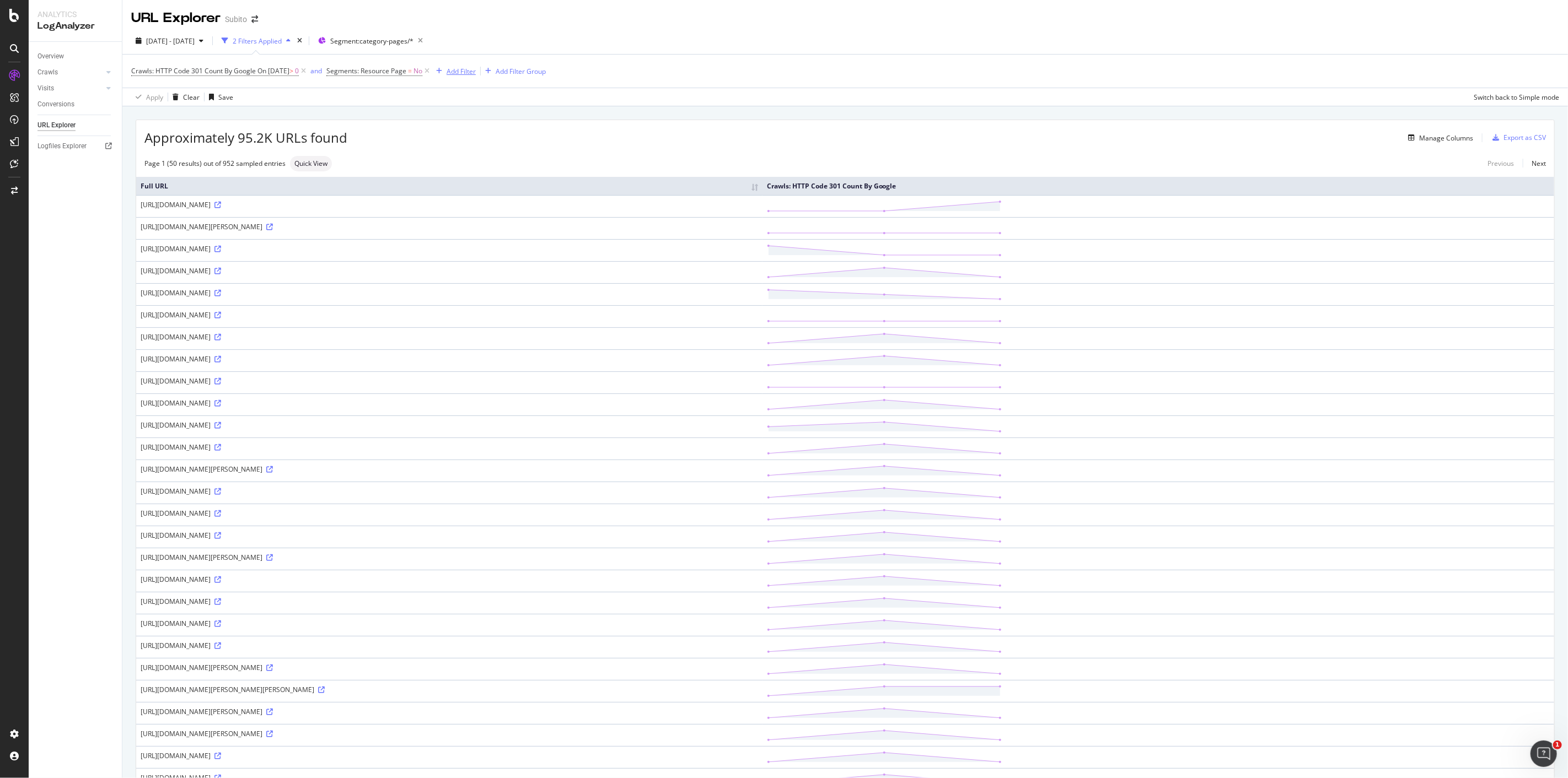
click at [476, 69] on div "Add Filter" at bounding box center [461, 70] width 29 height 9
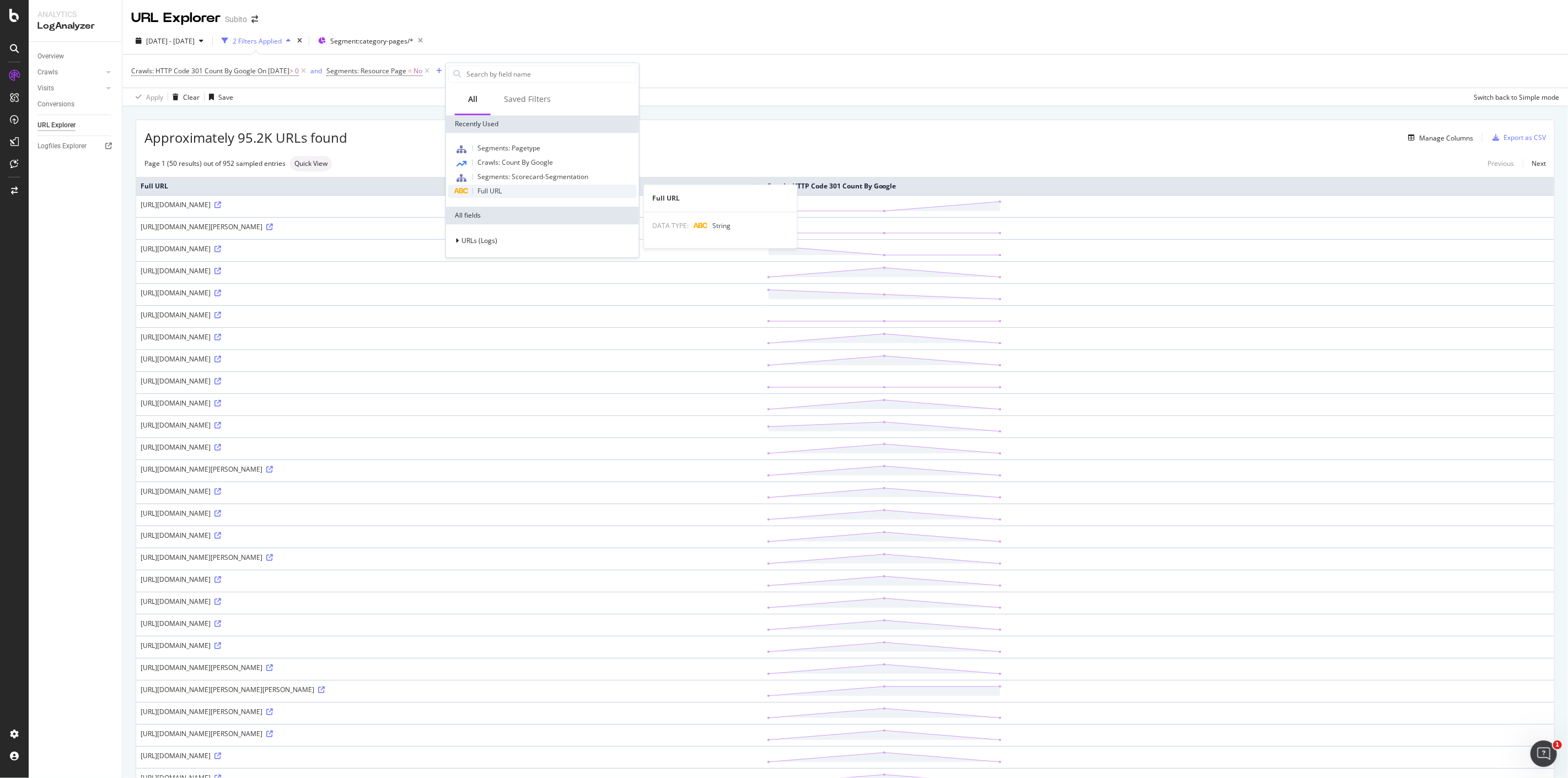
click at [517, 190] on div "Full URL" at bounding box center [542, 191] width 189 height 14
click at [480, 98] on span "Contains" at bounding box center [469, 99] width 27 height 9
click at [507, 218] on span "Doesn't contain" at bounding box center [484, 222] width 48 height 9
click at [500, 120] on input "text" at bounding box center [515, 119] width 120 height 18
type input "m.subito.it"
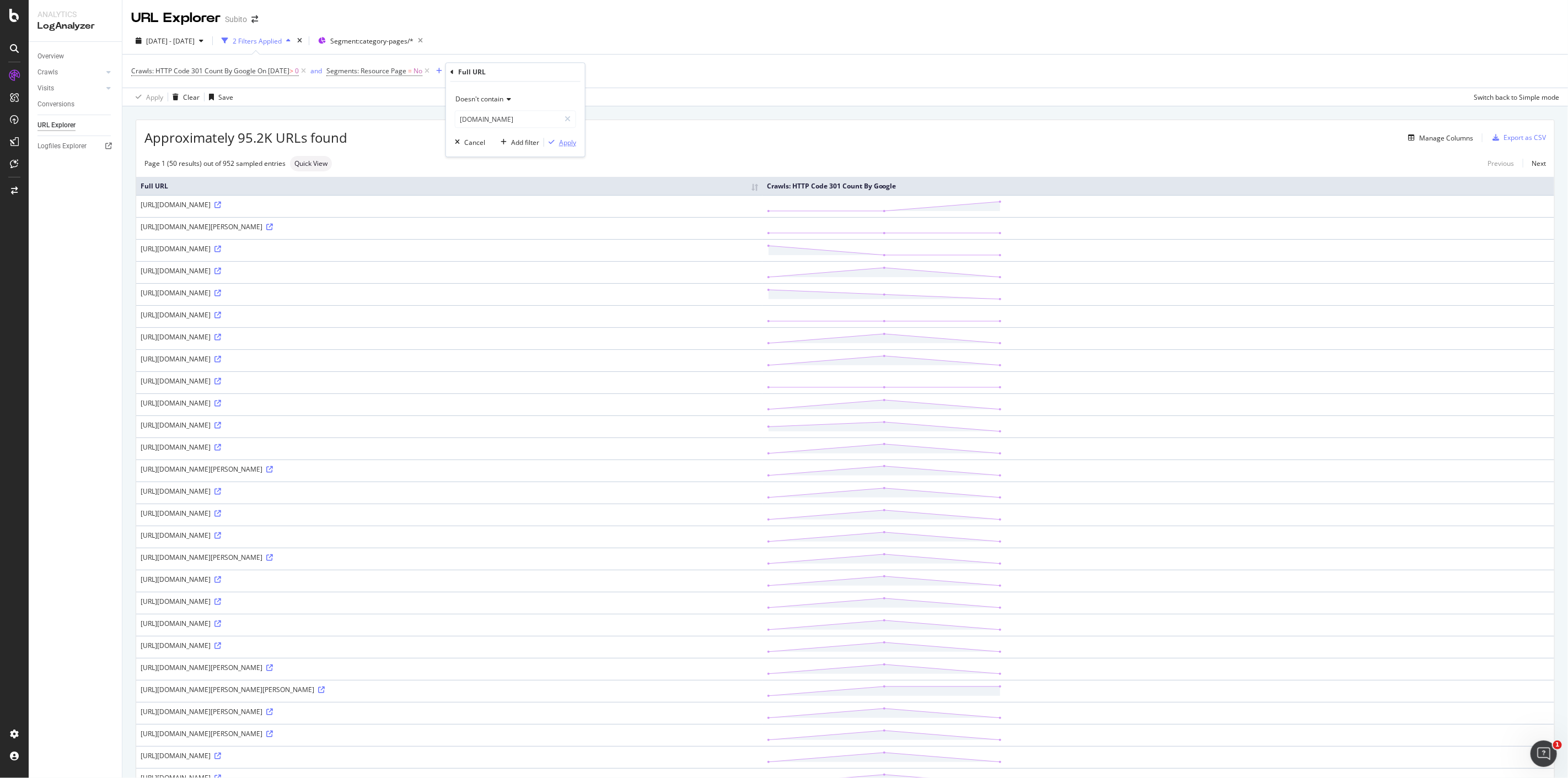
click at [569, 144] on div "Apply" at bounding box center [568, 142] width 17 height 9
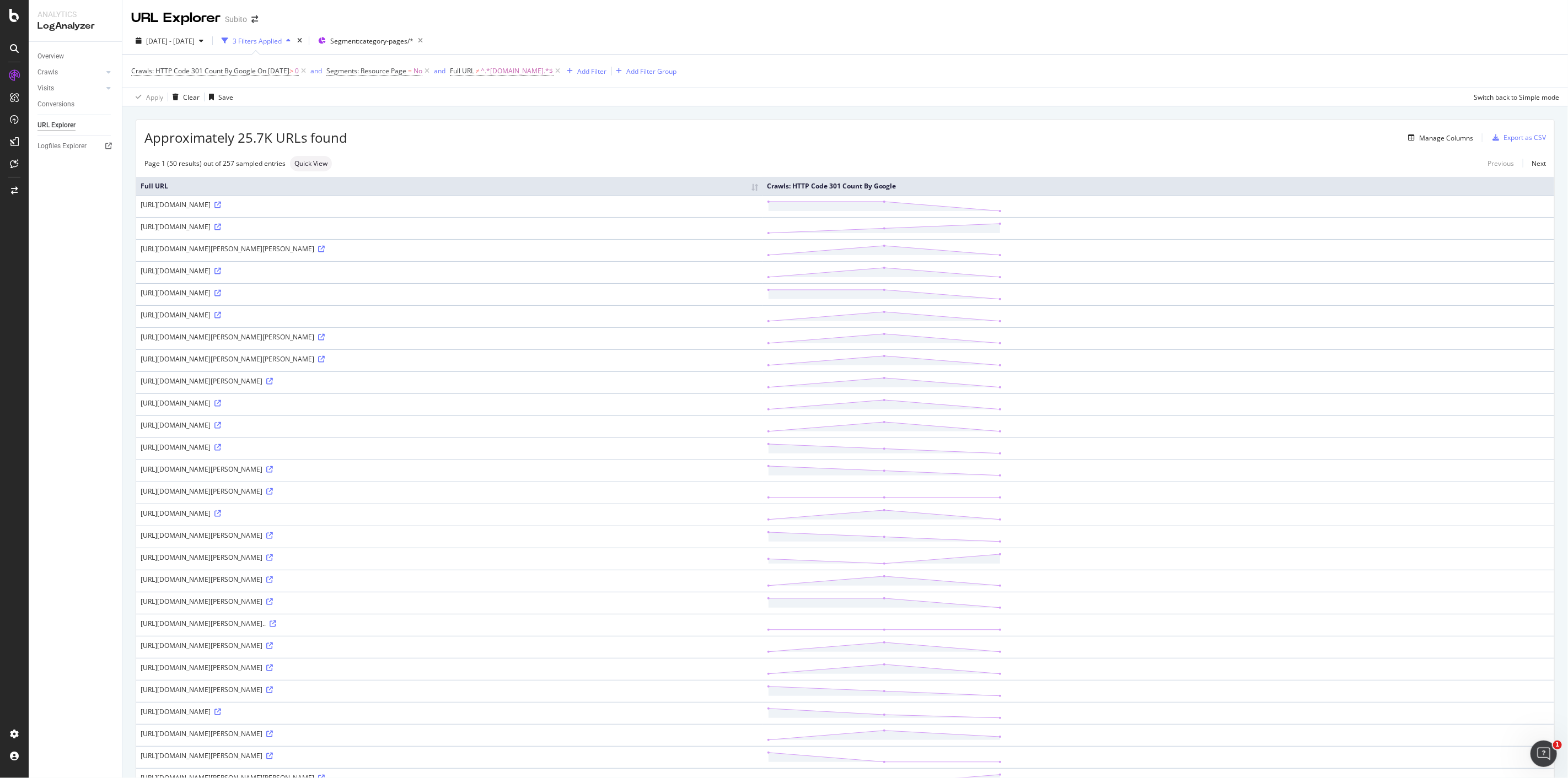
drag, startPoint x: 366, startPoint y: 271, endPoint x: 139, endPoint y: 272, distance: 227.0
click at [139, 272] on td "https://www.subito.it/annunci-basilicata/vendita/motori/?advt=p&q=vespa" at bounding box center [449, 273] width 626 height 22
click at [1460, 136] on div "Manage Columns" at bounding box center [1446, 138] width 54 height 9
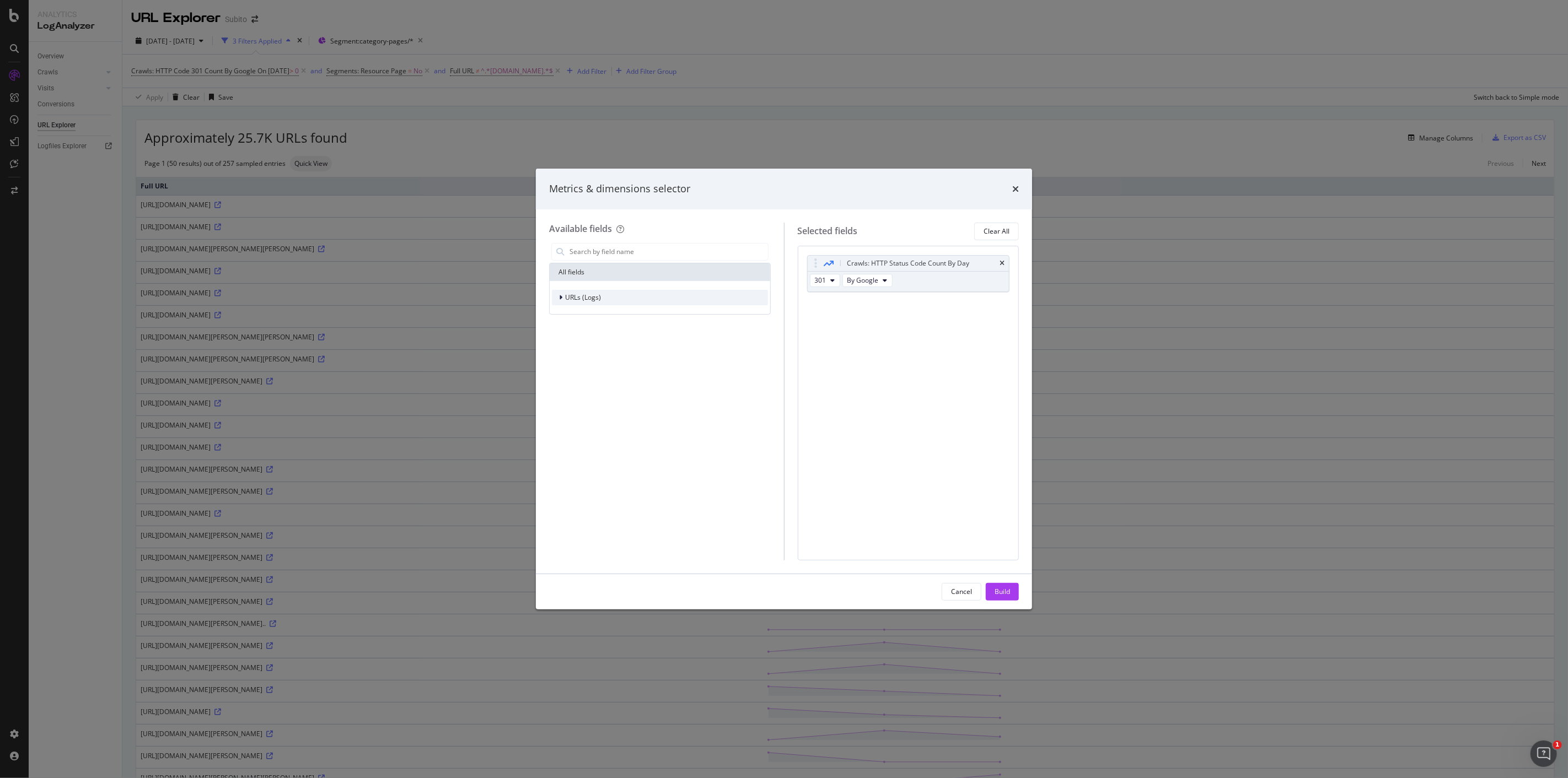
click at [620, 296] on div "URLs (Logs)" at bounding box center [659, 297] width 216 height 15
click at [764, 436] on div "All fields URLs (Logs) URL Scheme Segments Crawls Visits" at bounding box center [659, 401] width 222 height 319
click at [1018, 184] on icon "times" at bounding box center [1016, 189] width 7 height 8
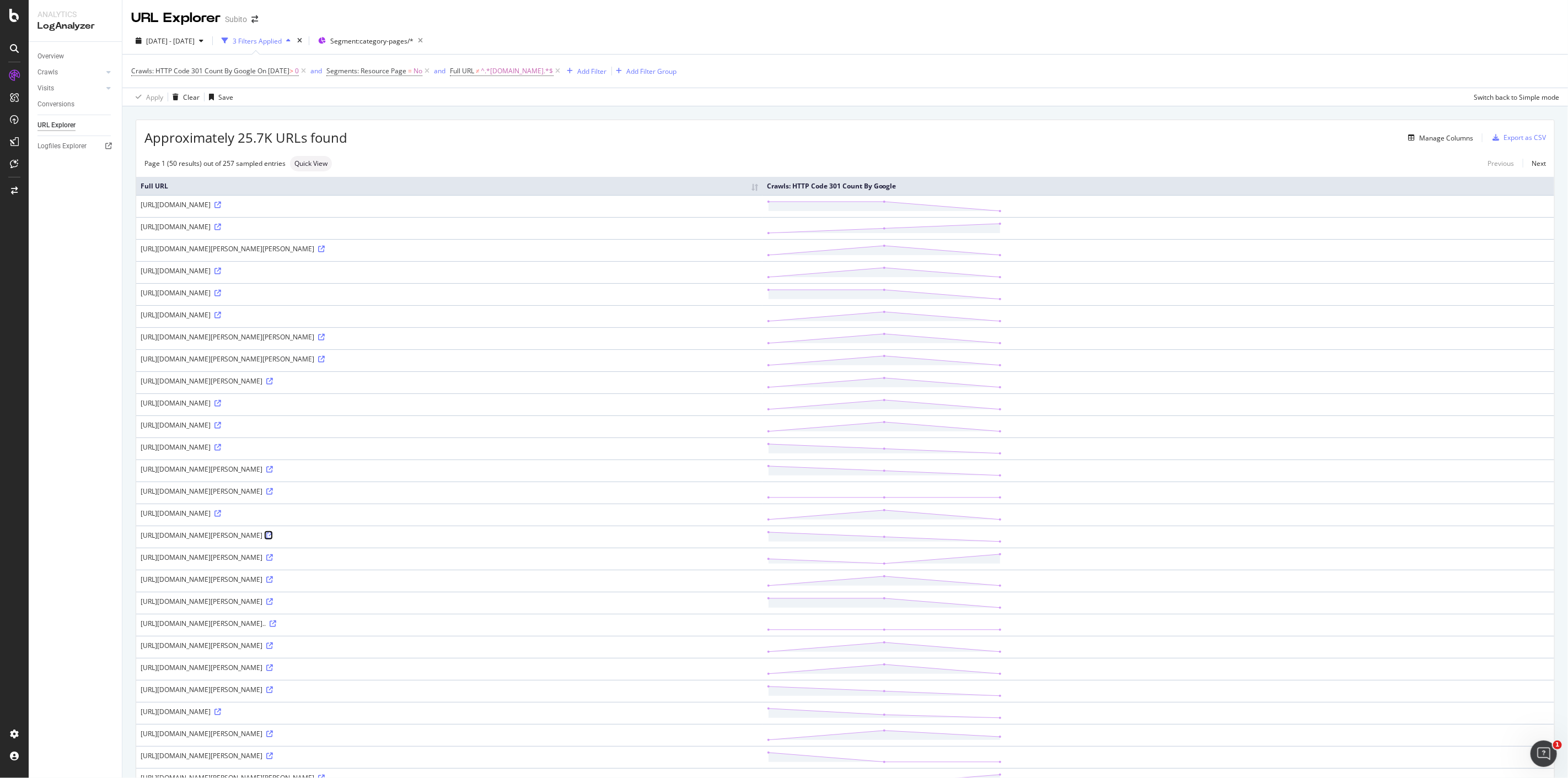
click at [273, 535] on icon at bounding box center [269, 536] width 7 height 7
drag, startPoint x: 354, startPoint y: 536, endPoint x: 140, endPoint y: 538, distance: 214.0
click at [140, 538] on div "[URL][DOMAIN_NAME][PERSON_NAME]" at bounding box center [449, 535] width 618 height 9
copy div "[URL][DOMAIN_NAME][PERSON_NAME]"
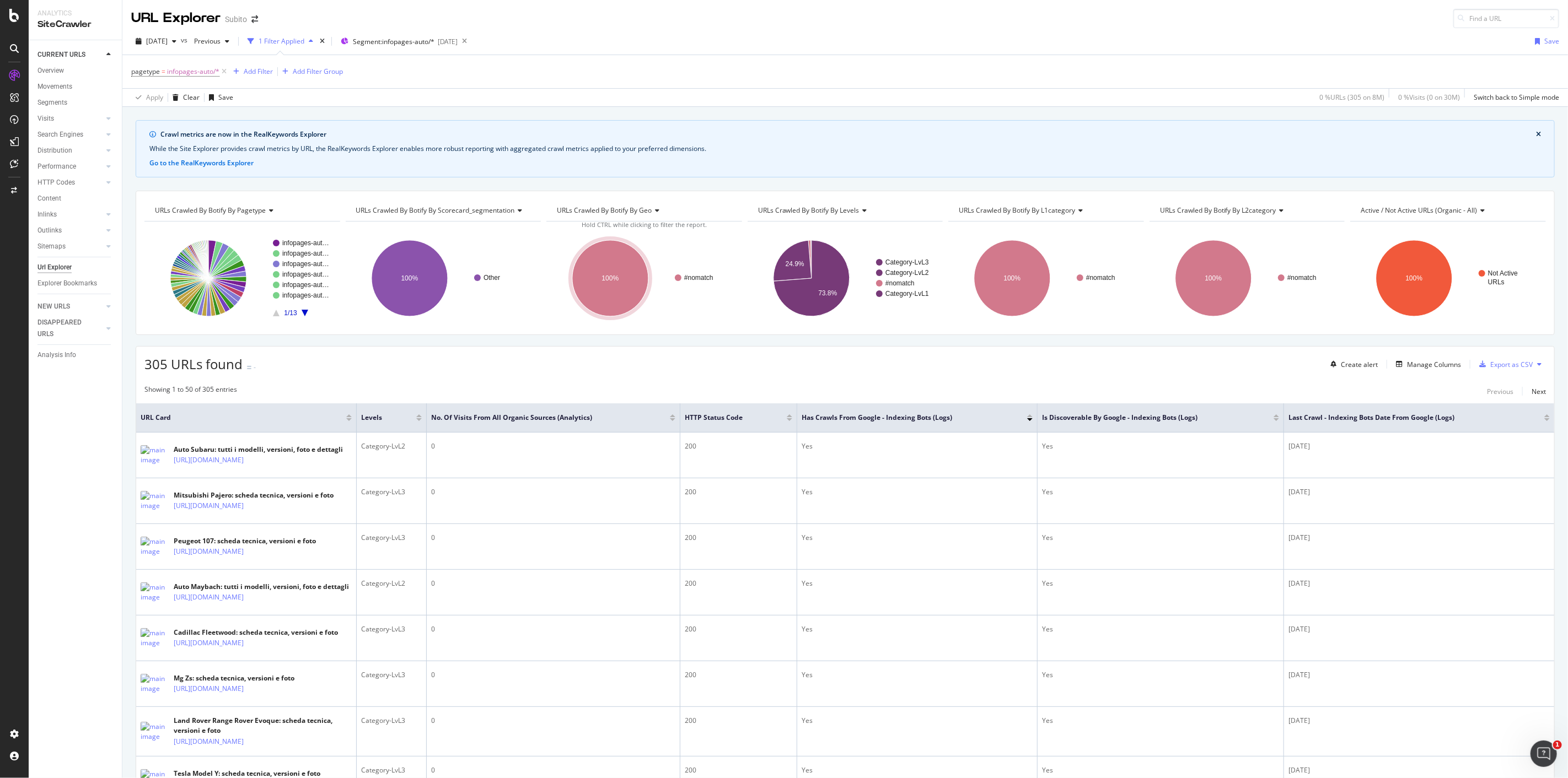
click at [53, 271] on div "Url Explorer" at bounding box center [54, 268] width 34 height 12
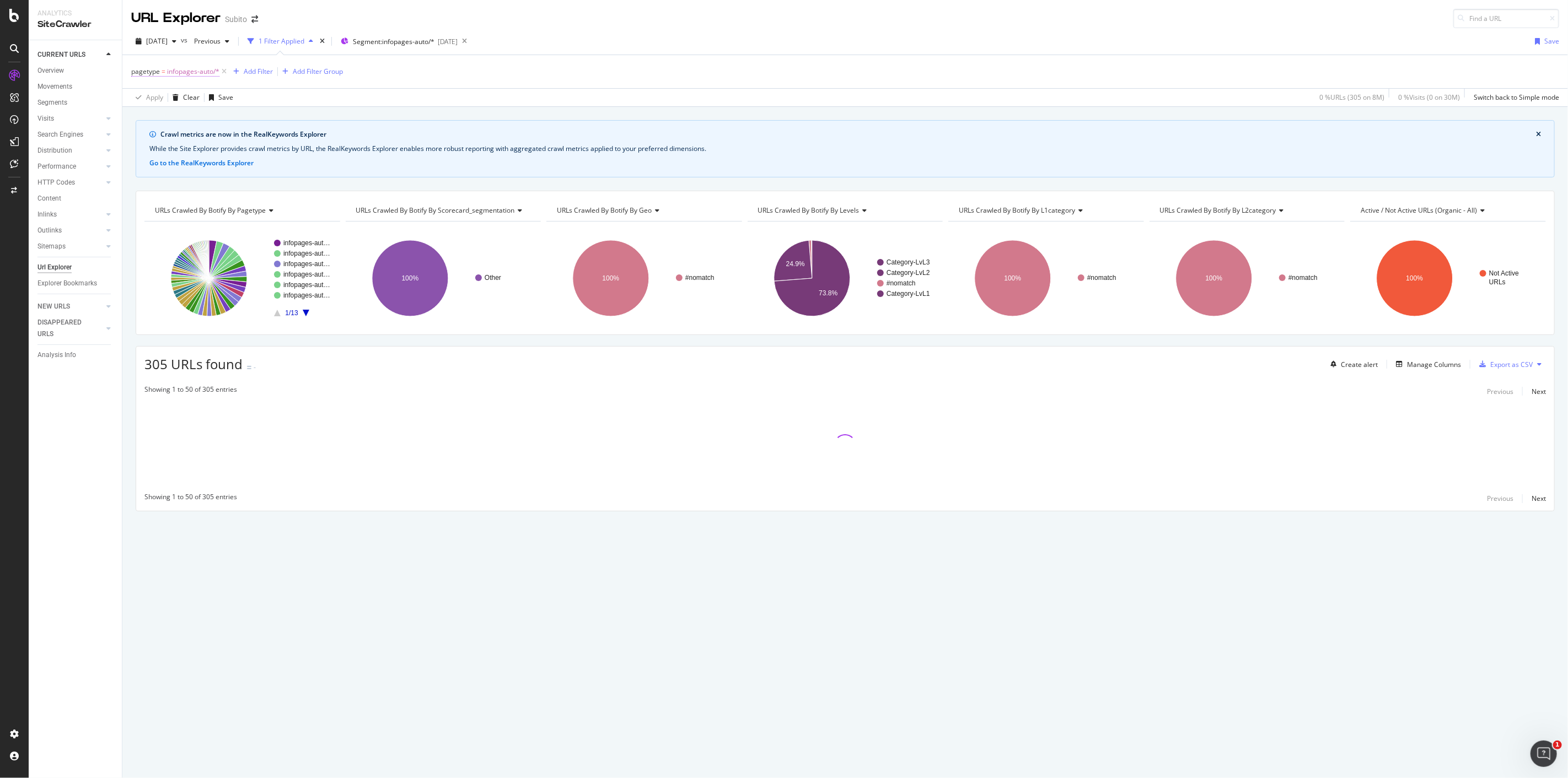
click at [201, 73] on span "infopages-auto/*" at bounding box center [194, 71] width 53 height 15
click at [144, 70] on div "pagetype" at bounding box center [159, 70] width 31 height 9
click at [417, 77] on div "pagetype = infopages-auto/* Add Filter Add Filter Group" at bounding box center [845, 71] width 1428 height 33
click at [224, 70] on icon at bounding box center [224, 71] width 9 height 11
click at [435, 40] on icon at bounding box center [428, 42] width 14 height 15
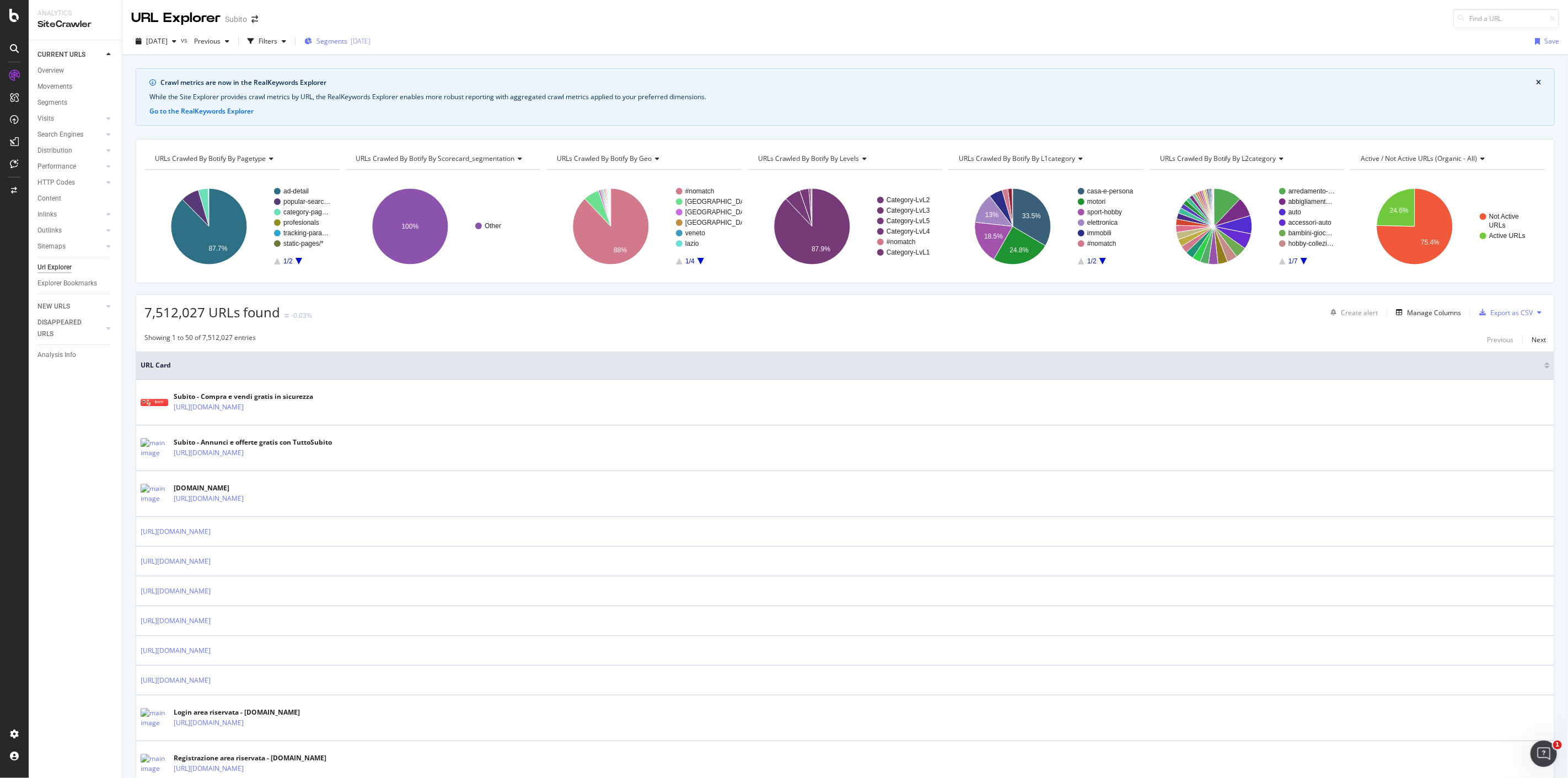
click at [348, 45] on span "Segments" at bounding box center [331, 41] width 31 height 9
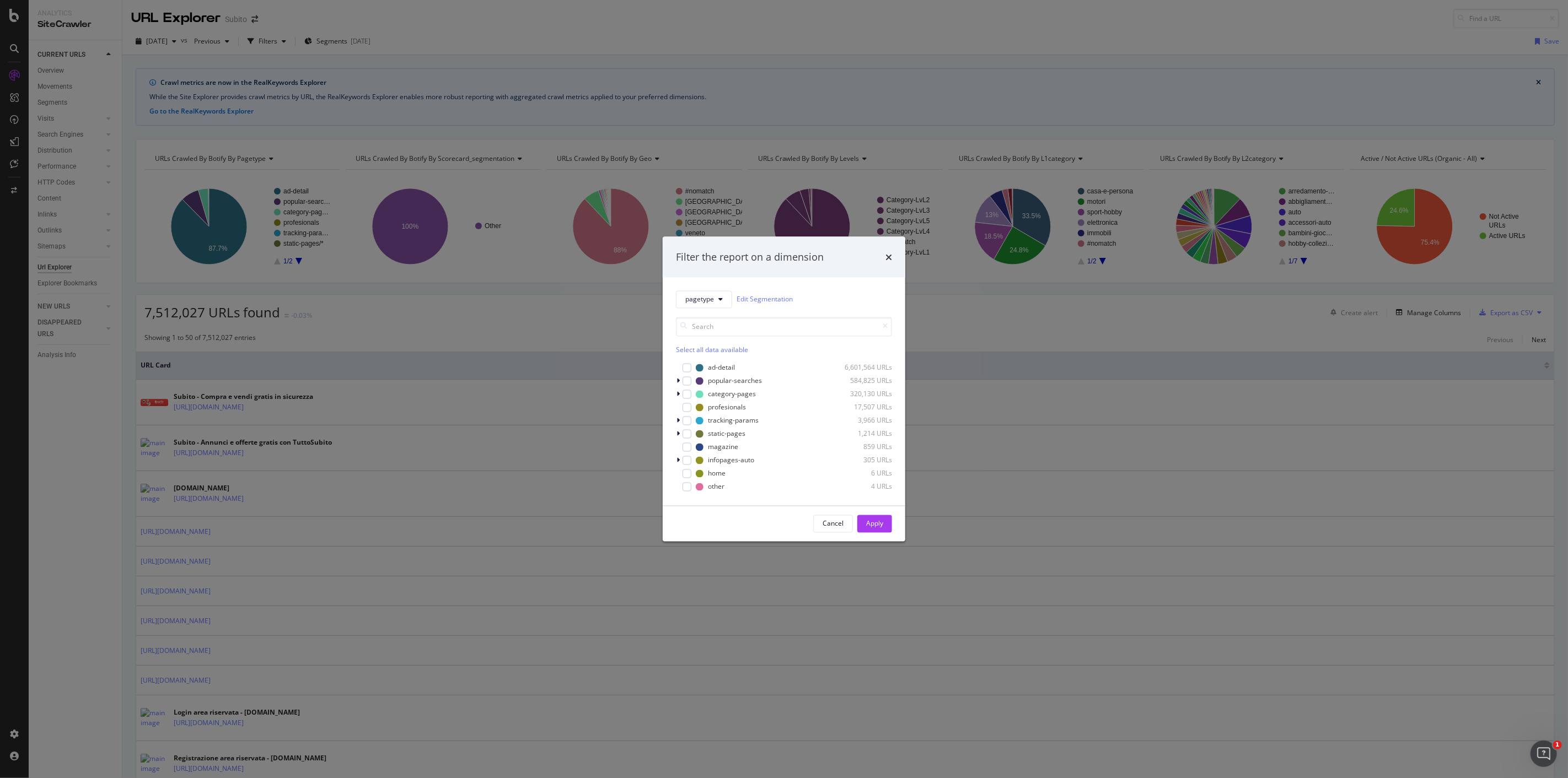
click at [437, 47] on div "Filter the report on a dimension pagetype Edit Segmentation Select all data ava…" at bounding box center [784, 389] width 1568 height 778
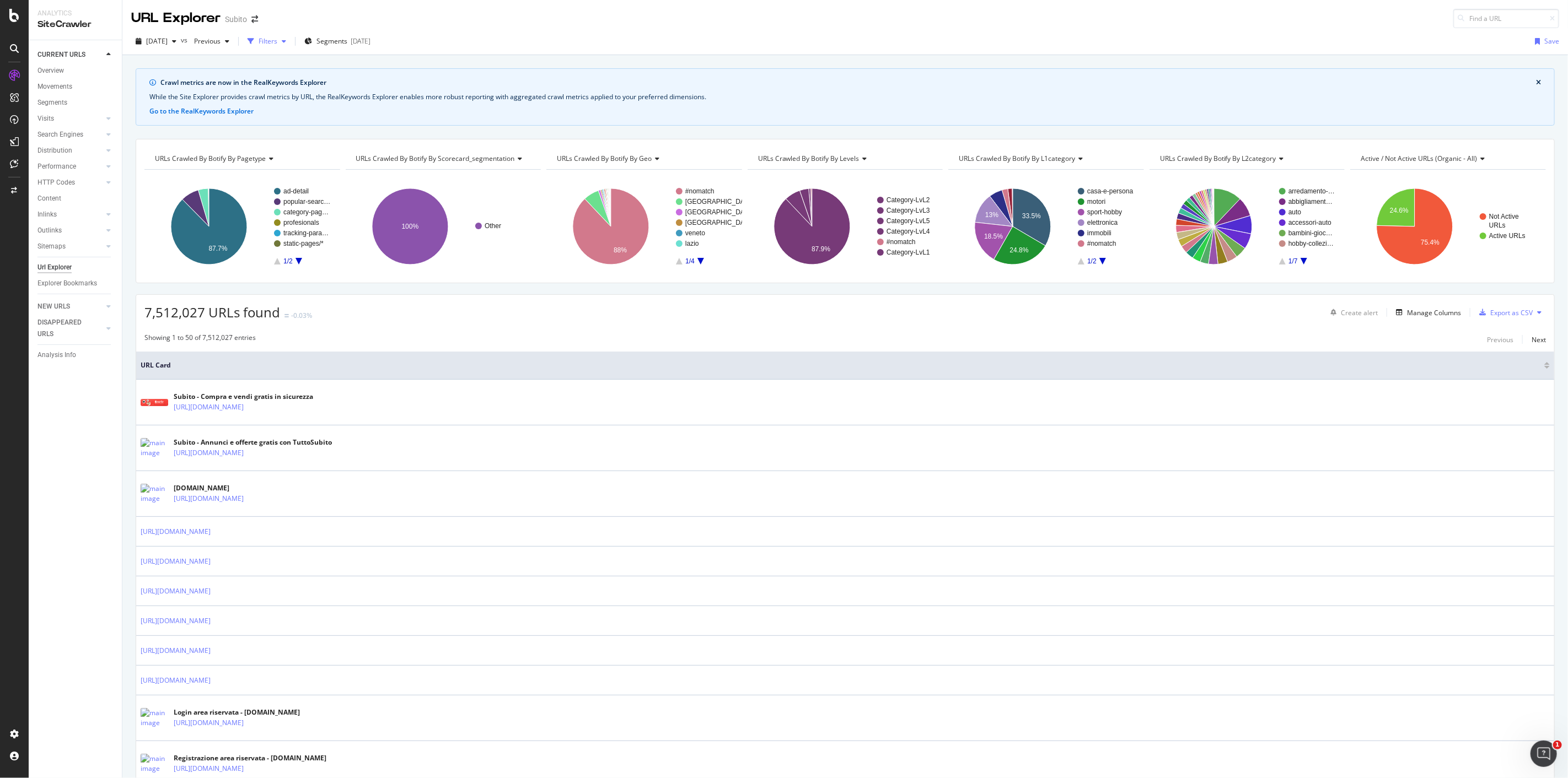
click at [258, 40] on div "button" at bounding box center [251, 42] width 15 height 15
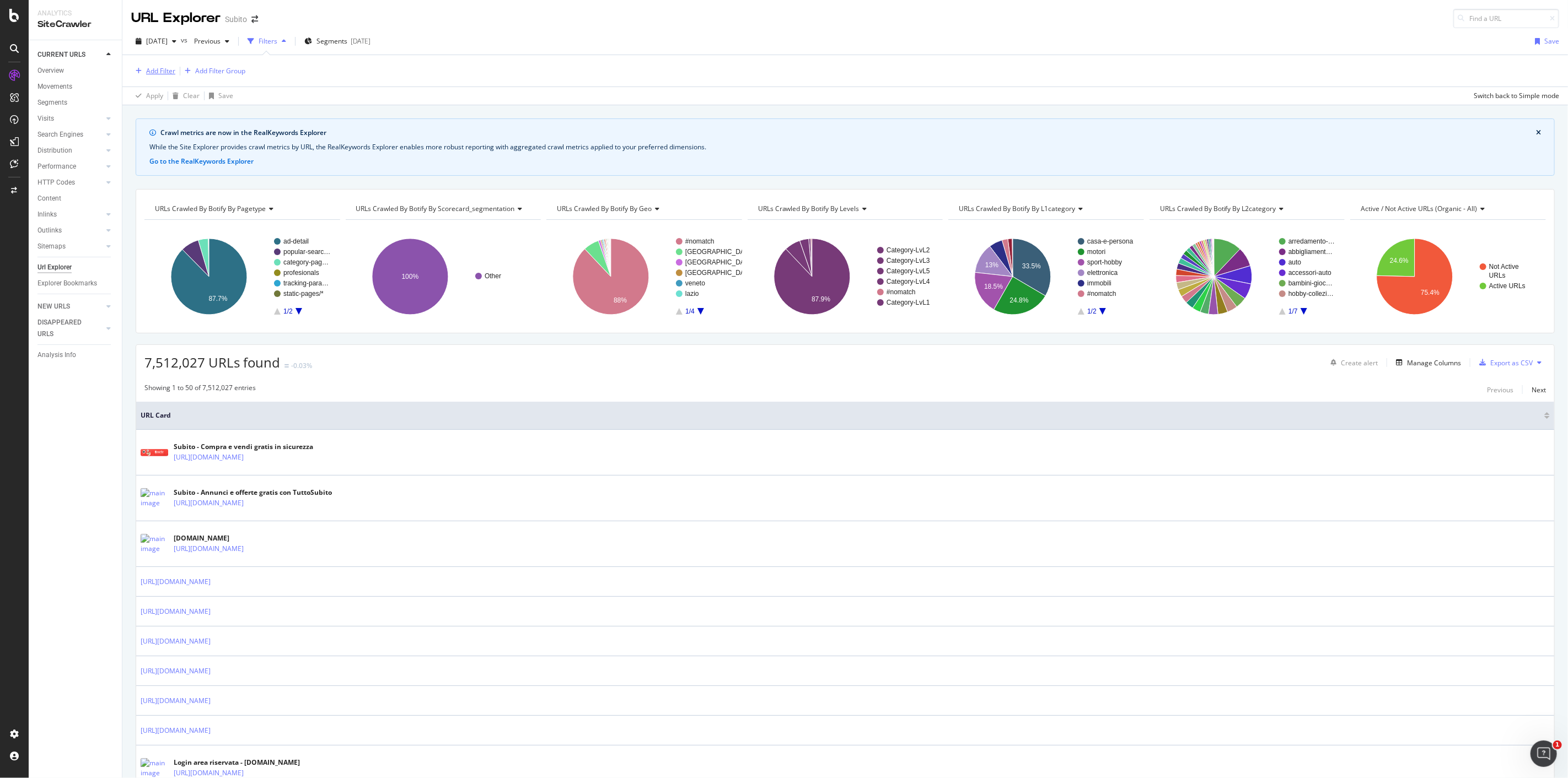
click at [139, 66] on div "Add Filter" at bounding box center [153, 71] width 44 height 12
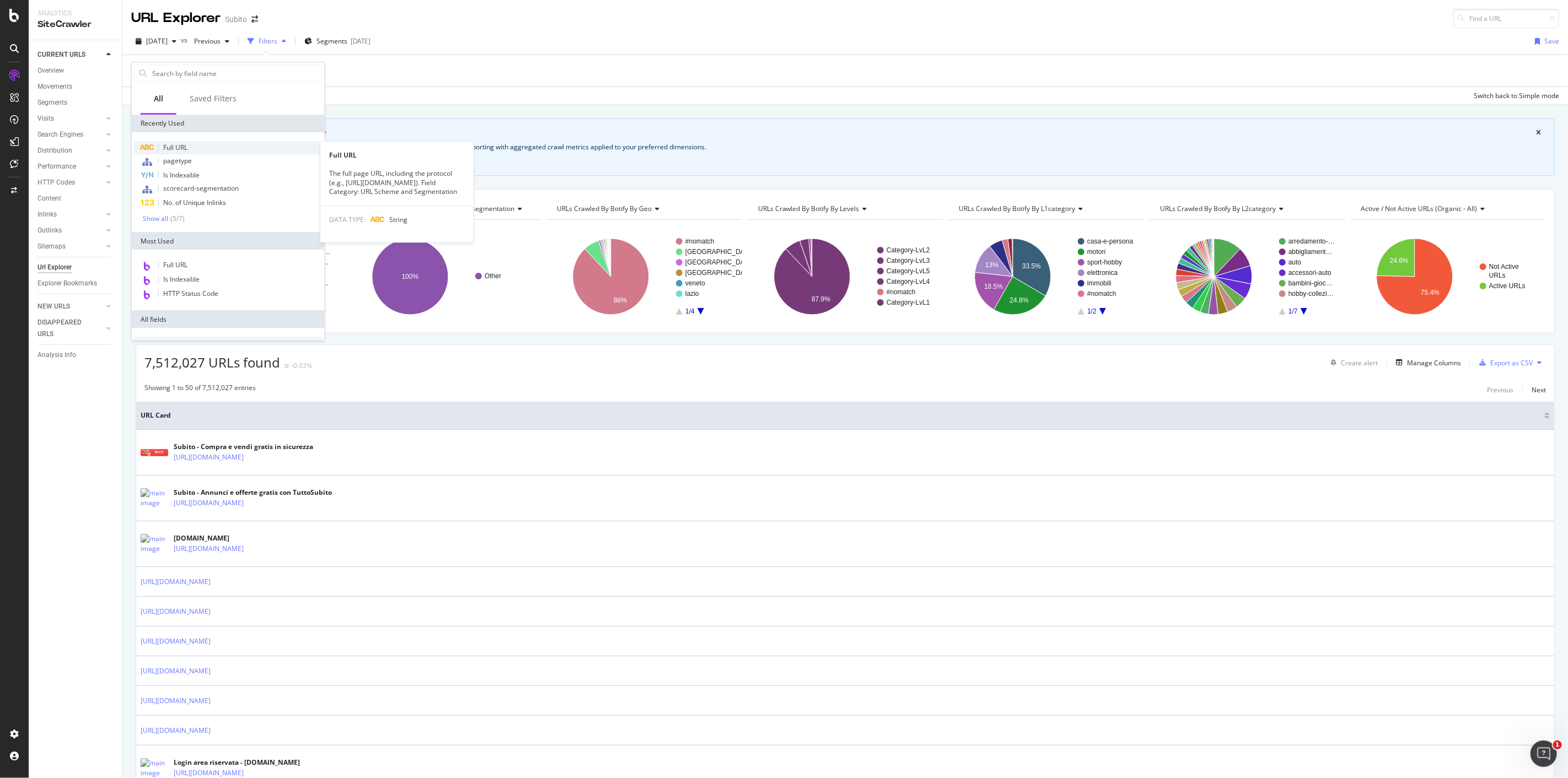
click at [175, 147] on span "Full URL" at bounding box center [175, 147] width 25 height 9
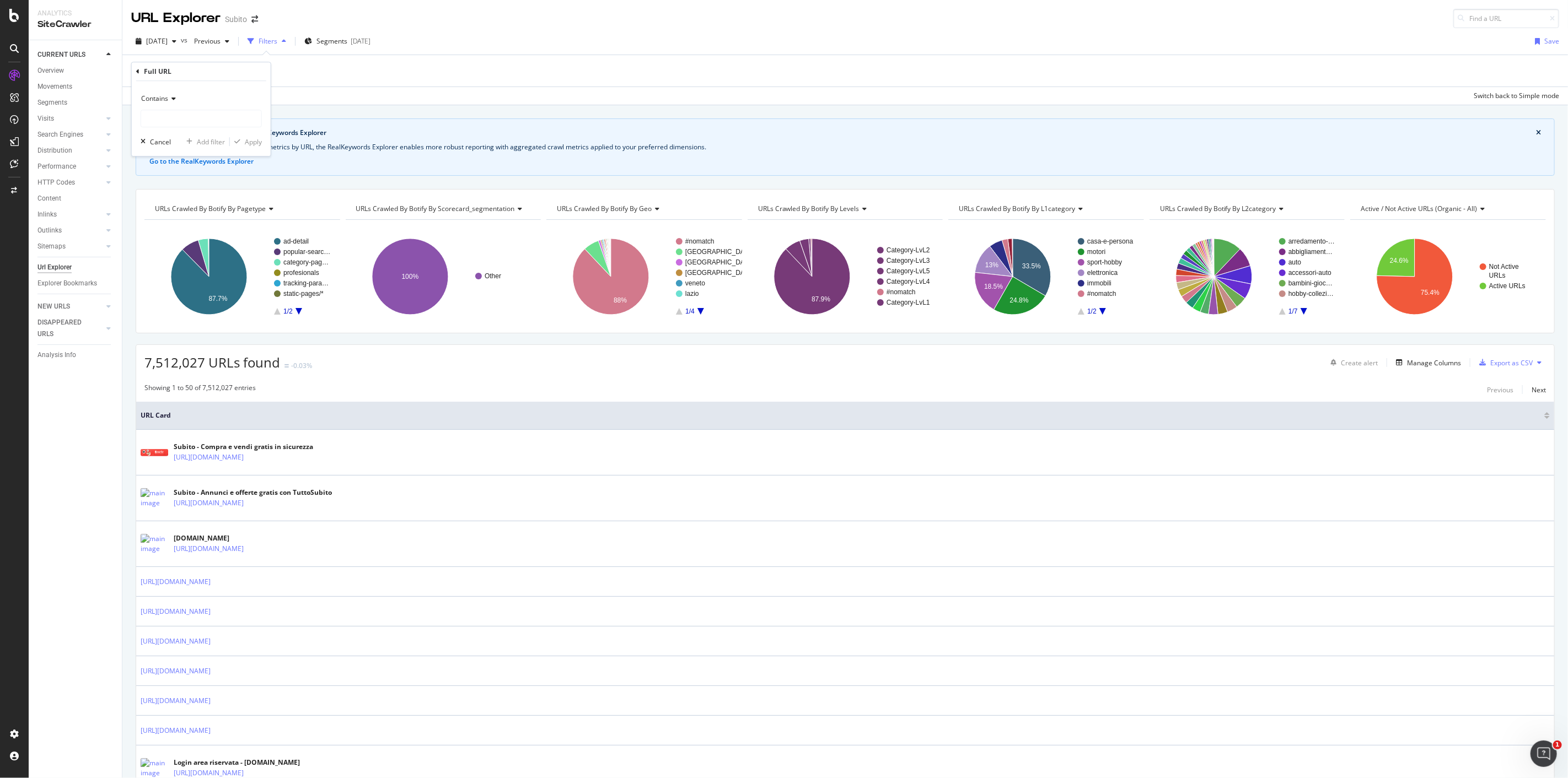
click at [167, 101] on span "Contains" at bounding box center [155, 98] width 27 height 9
click at [216, 82] on div "Contains Cancel Add filter Apply" at bounding box center [201, 118] width 139 height 75
click at [218, 118] on input "text" at bounding box center [201, 118] width 120 height 18
paste input "[URL][DOMAIN_NAME][PERSON_NAME]"
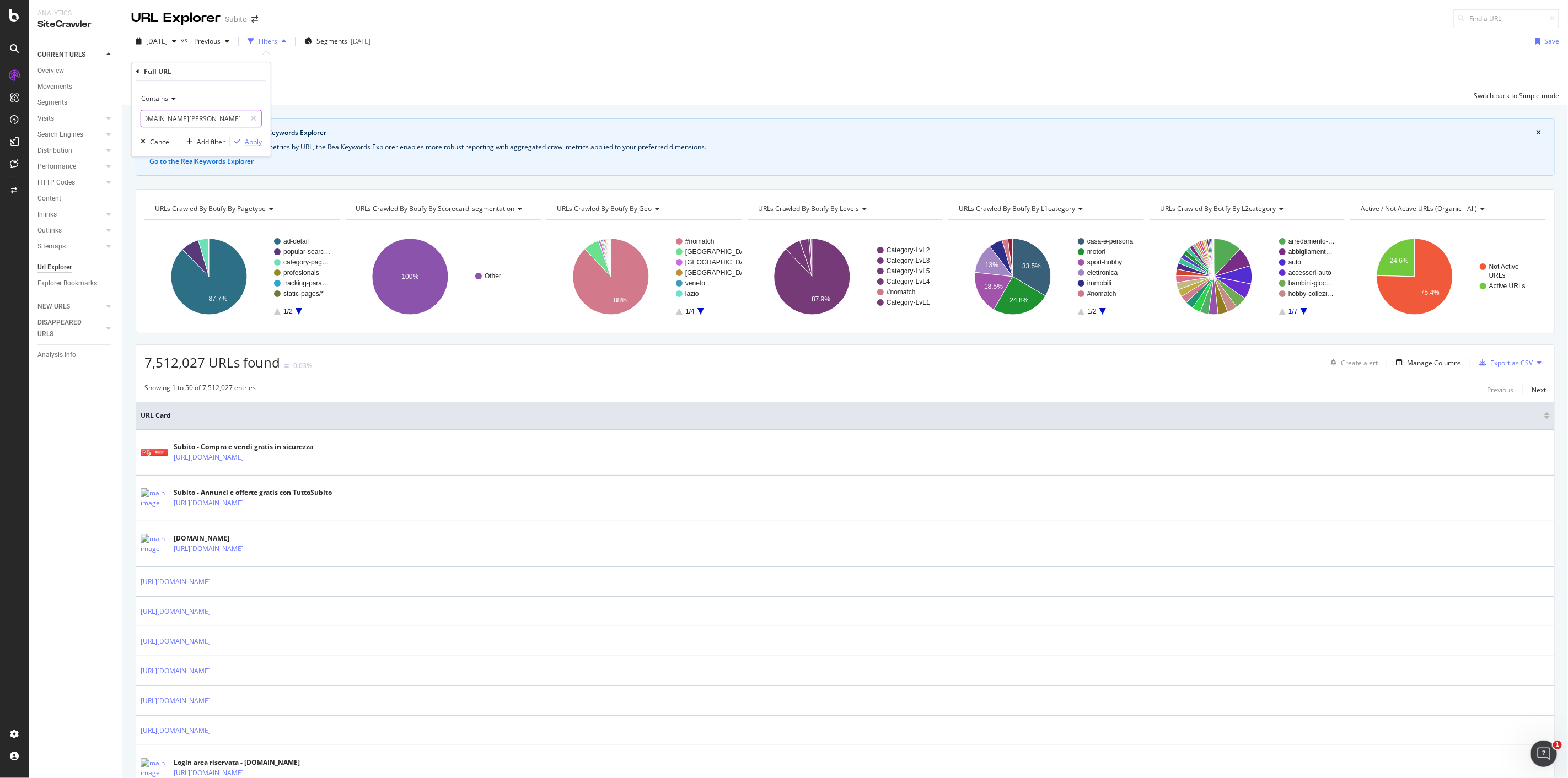
type input "[URL][DOMAIN_NAME][PERSON_NAME]"
click at [251, 138] on div "Apply" at bounding box center [253, 142] width 17 height 9
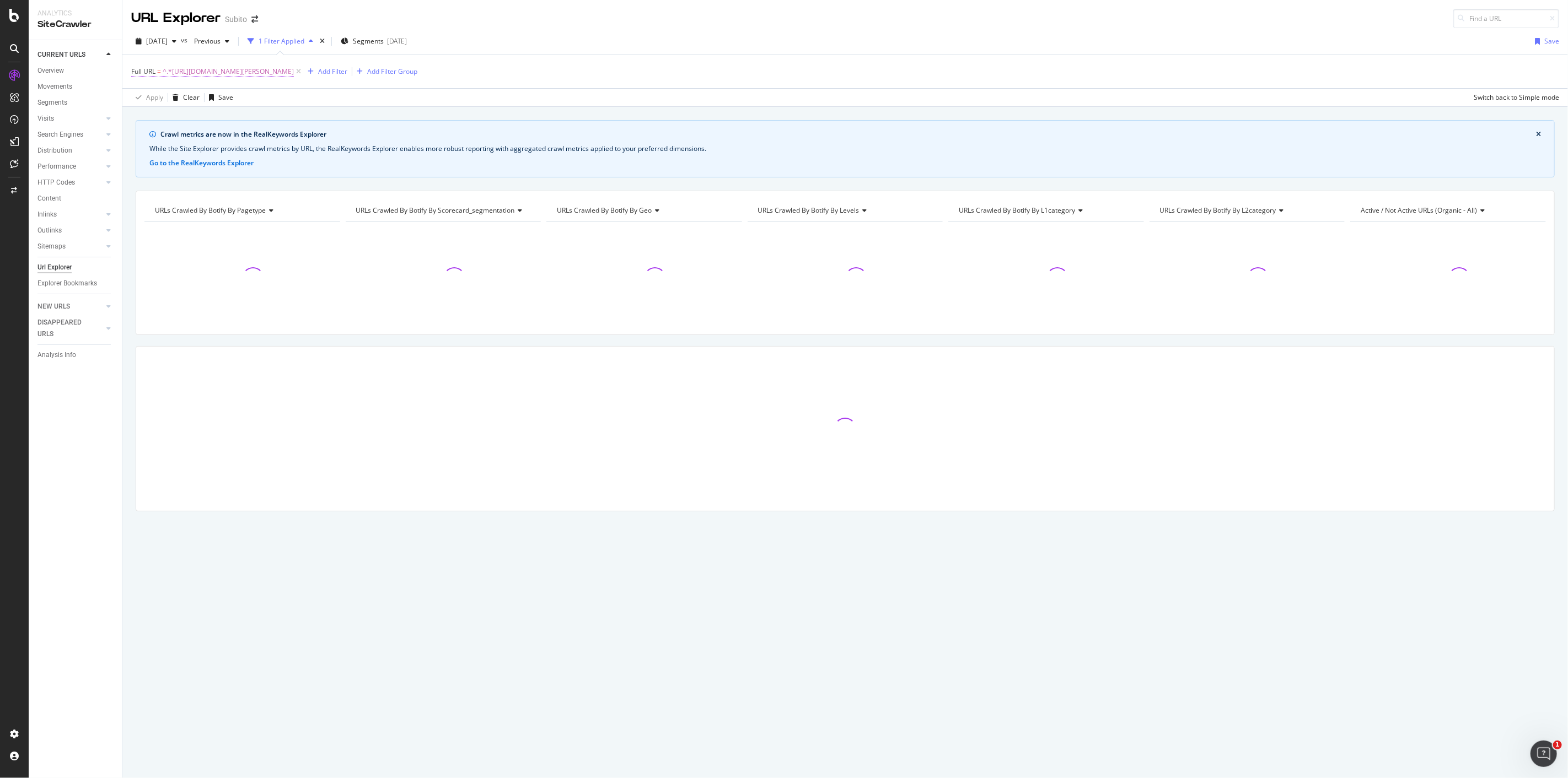
click at [294, 73] on span "^.*[URL][DOMAIN_NAME][PERSON_NAME]" at bounding box center [228, 71] width 131 height 15
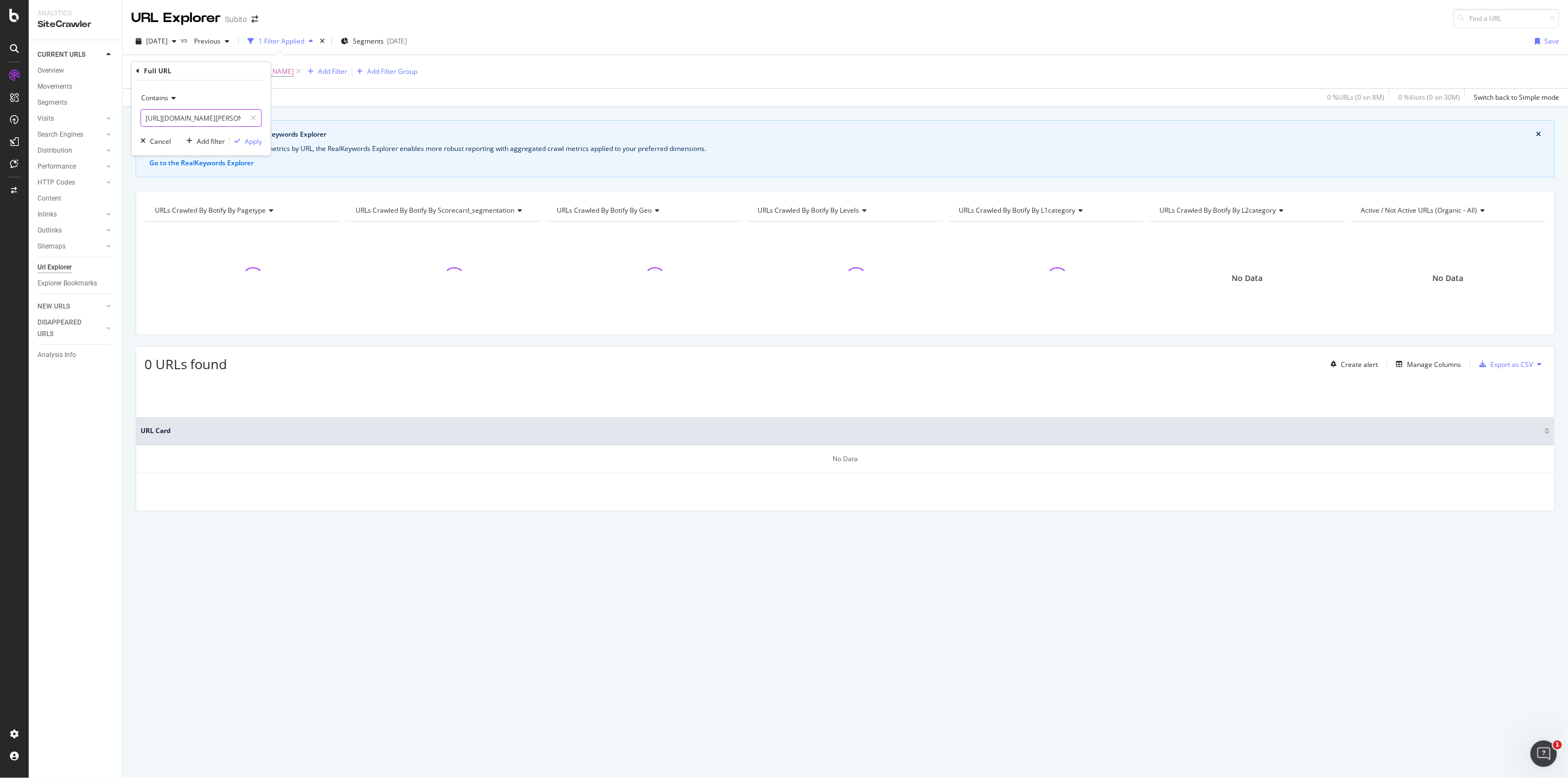
click at [210, 120] on input "[URL][DOMAIN_NAME][PERSON_NAME]" at bounding box center [193, 117] width 105 height 18
drag, startPoint x: 235, startPoint y: 119, endPoint x: 96, endPoint y: 108, distance: 139.4
click at [96, 108] on body "Analytics SiteCrawler CURRENT URLS Overview Movements Segments Visits Analysis …" at bounding box center [784, 389] width 1568 height 778
click at [232, 117] on input "[URL][DOMAIN_NAME][PERSON_NAME]" at bounding box center [193, 117] width 105 height 18
drag, startPoint x: 240, startPoint y: 117, endPoint x: 14, endPoint y: 114, distance: 226.0
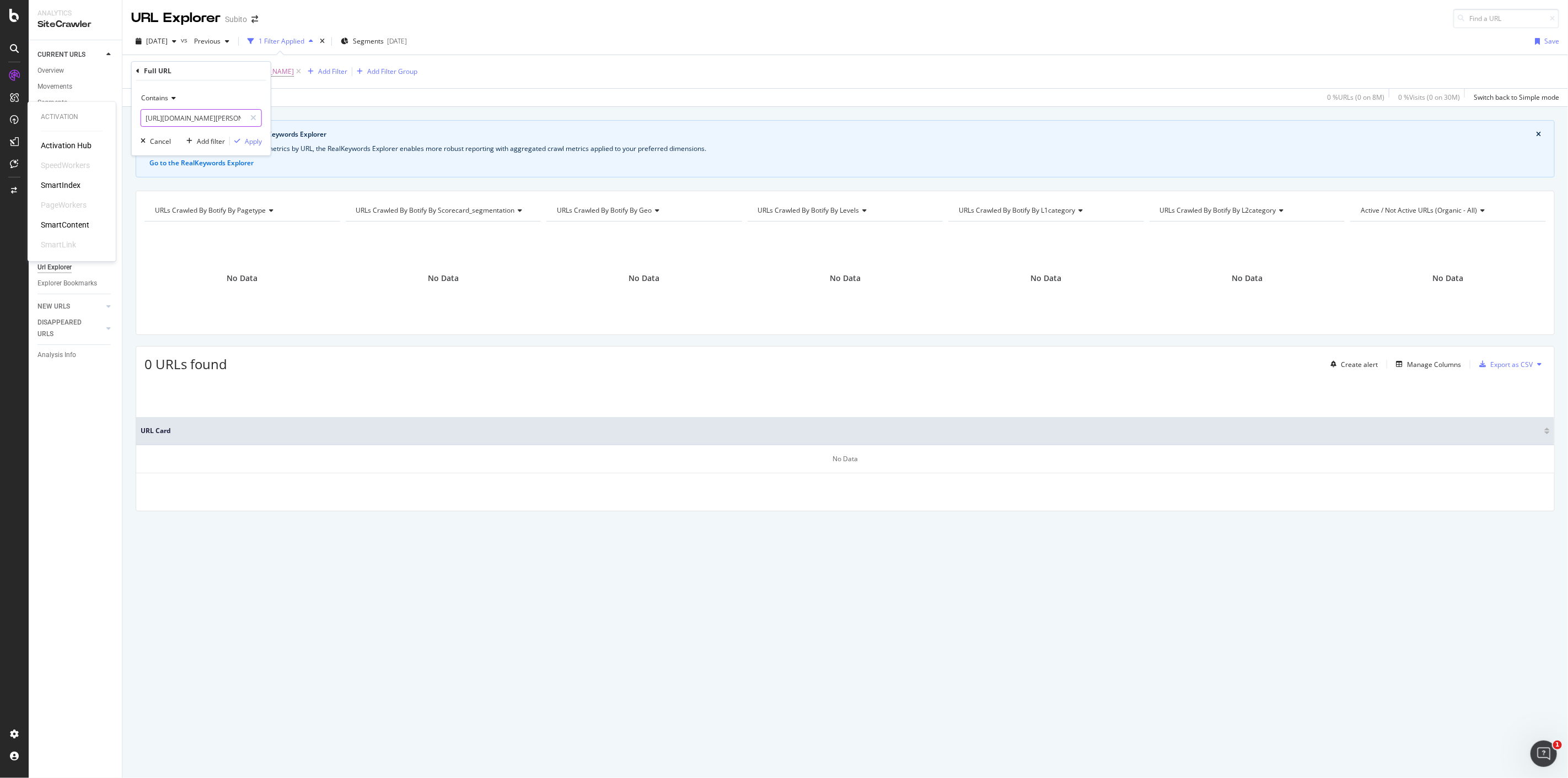
click at [14, 114] on body "Activation Activation Hub SpeedWorkers SmartIndex PageWorkers SmartContent Smar…" at bounding box center [784, 389] width 1568 height 778
drag, startPoint x: 228, startPoint y: 118, endPoint x: 117, endPoint y: 117, distance: 111.0
click at [118, 117] on body "Analytics SiteCrawler CURRENT URLS Overview Movements Segments Visits Analysis …" at bounding box center [784, 389] width 1568 height 778
type input "campania/vendita/auto/[GEOGRAPHIC_DATA]/?cart=5"
click at [252, 120] on icon at bounding box center [253, 117] width 6 height 8
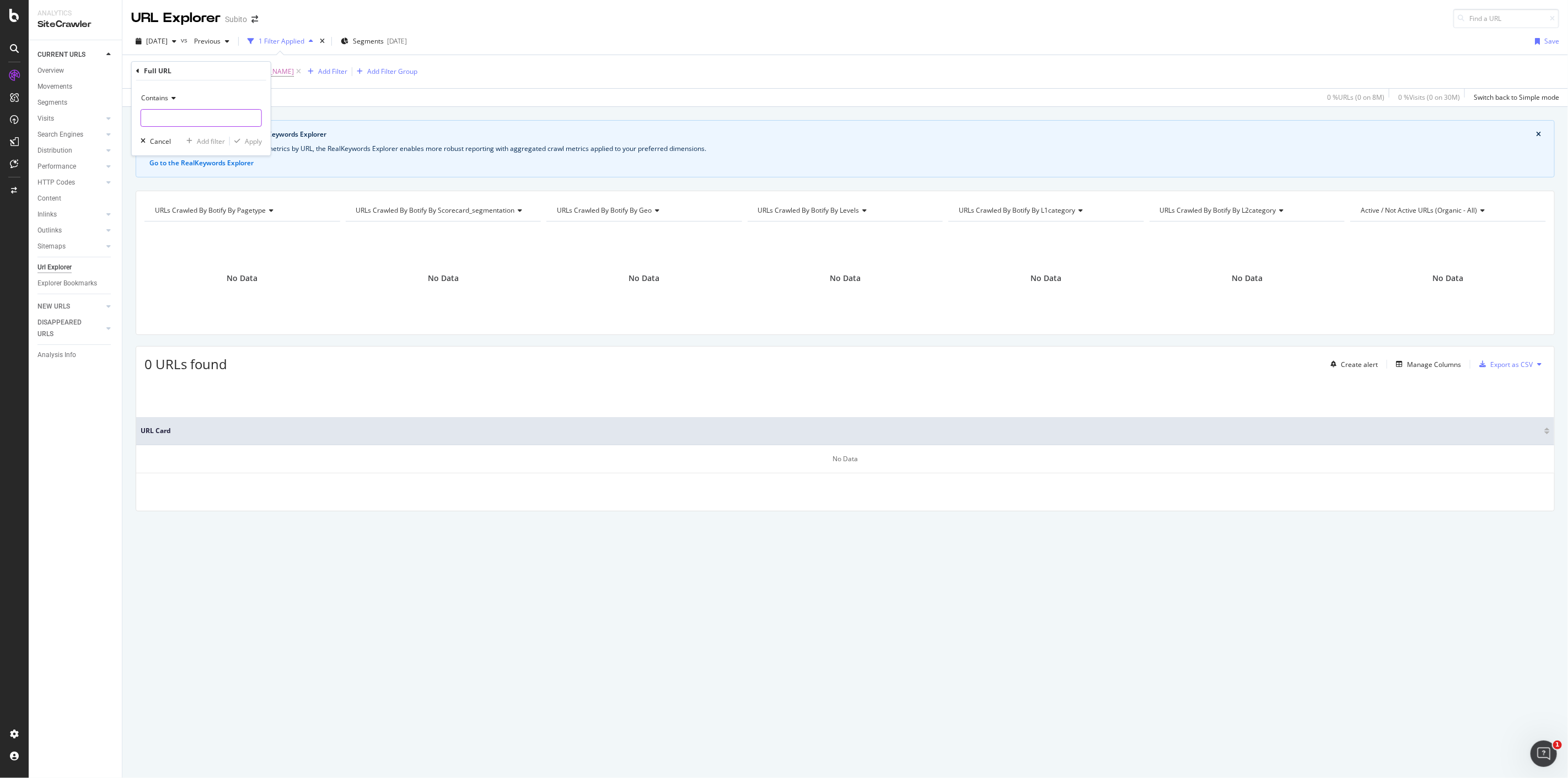
click at [238, 118] on input "text" at bounding box center [201, 117] width 120 height 18
paste input "[URL][DOMAIN_NAME][PERSON_NAME]"
drag, startPoint x: 218, startPoint y: 116, endPoint x: 8, endPoint y: 115, distance: 210.0
click at [8, 115] on body "Activation Activation Hub SpeedWorkers SmartIndex PageWorkers SmartContent Smar…" at bounding box center [784, 389] width 1568 height 778
type input "?cart=5"
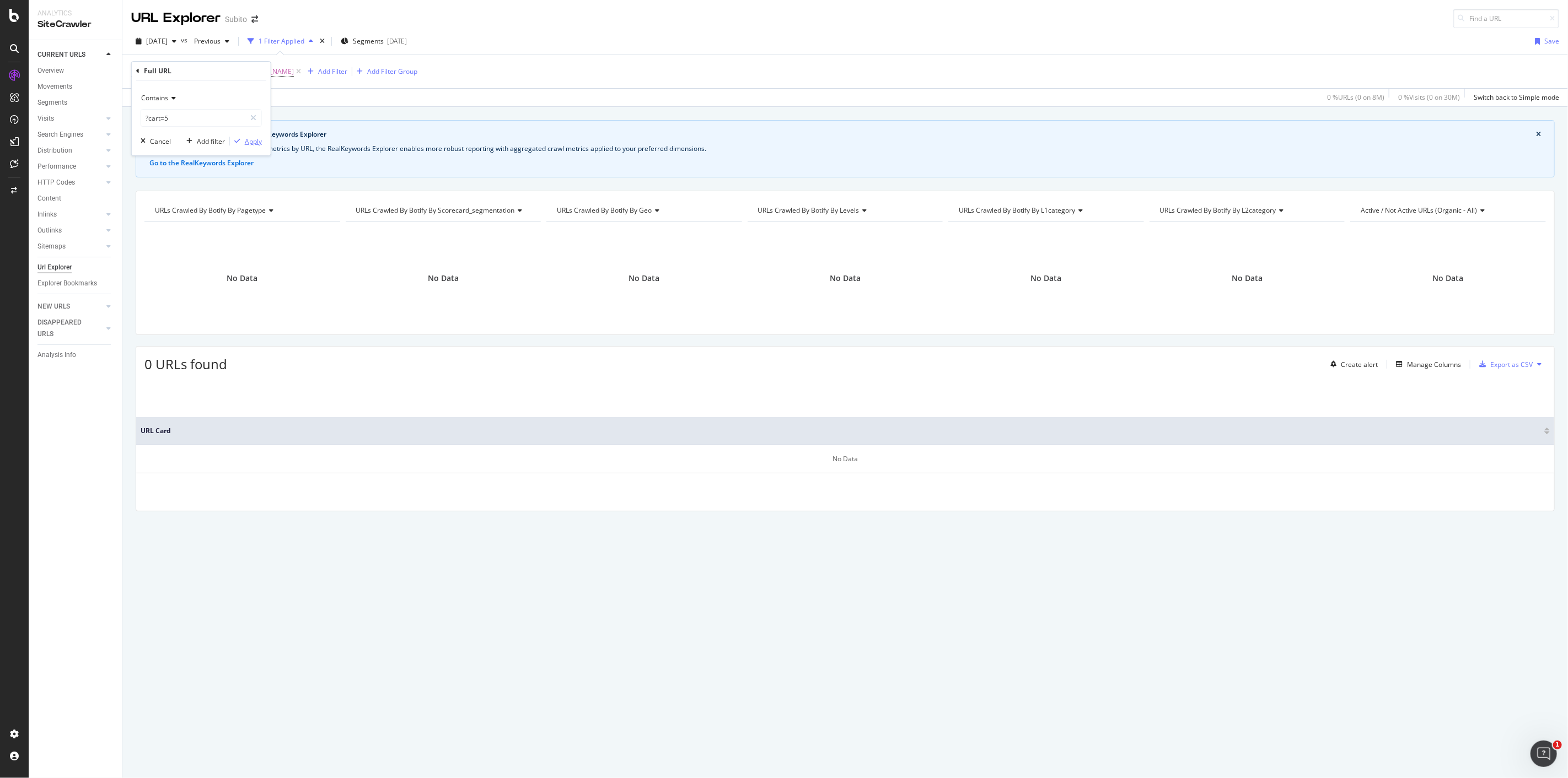
click at [257, 140] on div "Apply" at bounding box center [253, 141] width 17 height 9
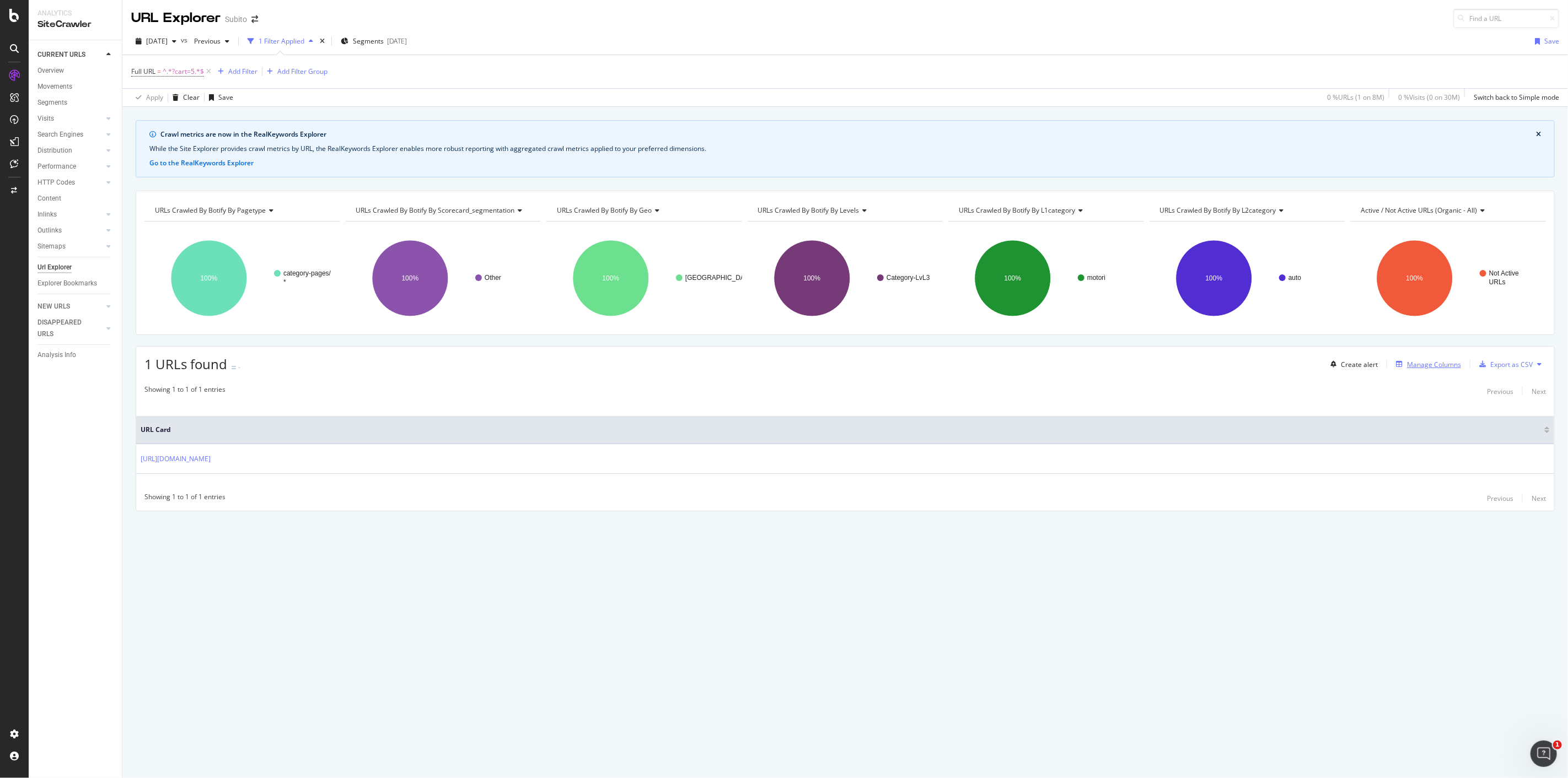
click at [1402, 367] on icon "button" at bounding box center [1400, 364] width 7 height 7
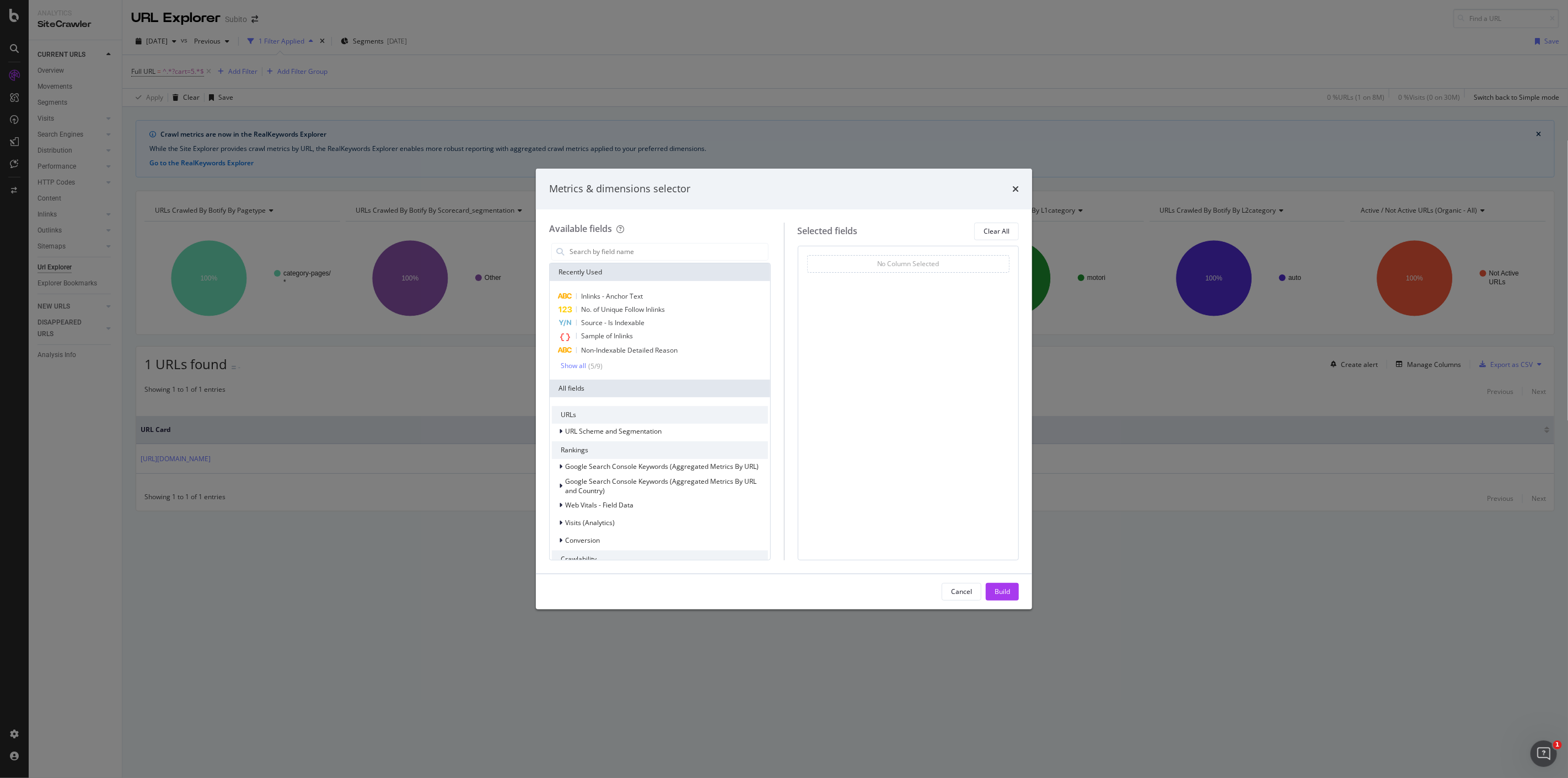
click at [399, 478] on div "Metrics & dimensions selector Available fields Recently Used Inlinks - Anchor T…" at bounding box center [784, 389] width 1568 height 778
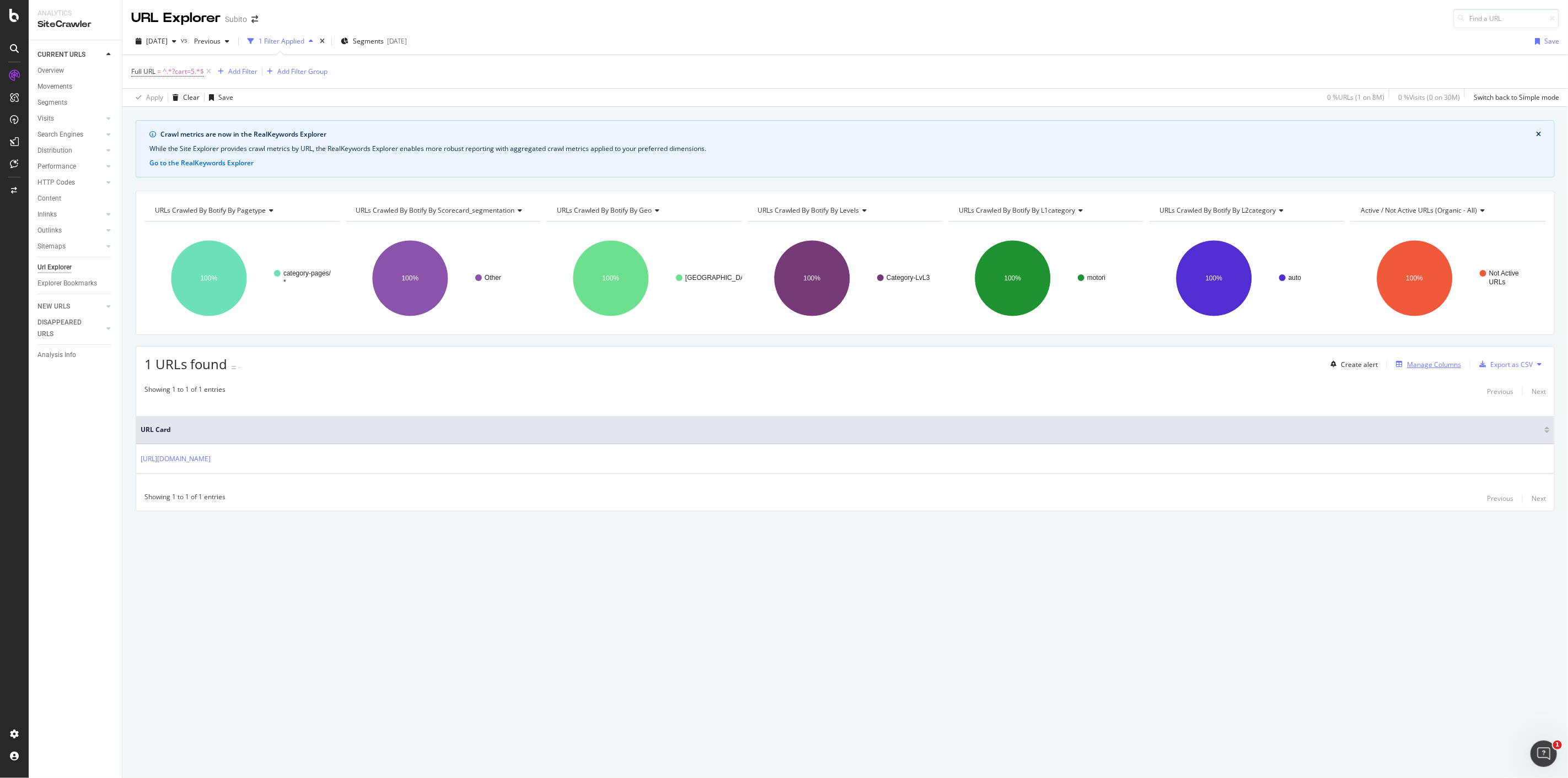
click at [1450, 359] on div "Manage Columns" at bounding box center [1426, 364] width 70 height 12
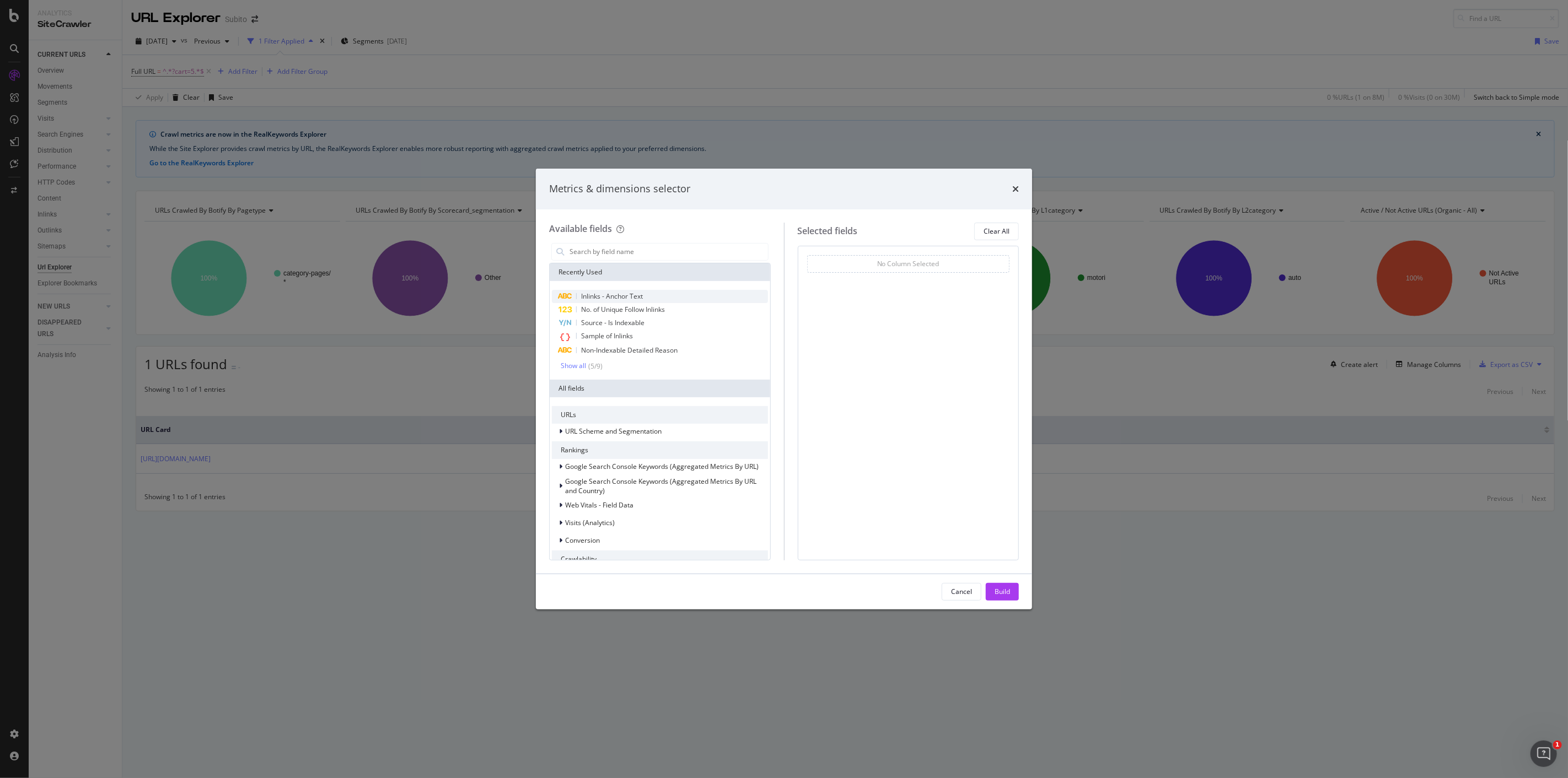
click at [622, 296] on span "Inlinks - Anchor Text" at bounding box center [612, 296] width 62 height 9
click at [652, 338] on div "Sample of Inlinks" at bounding box center [659, 336] width 216 height 14
click at [993, 595] on button "Build" at bounding box center [1002, 591] width 33 height 18
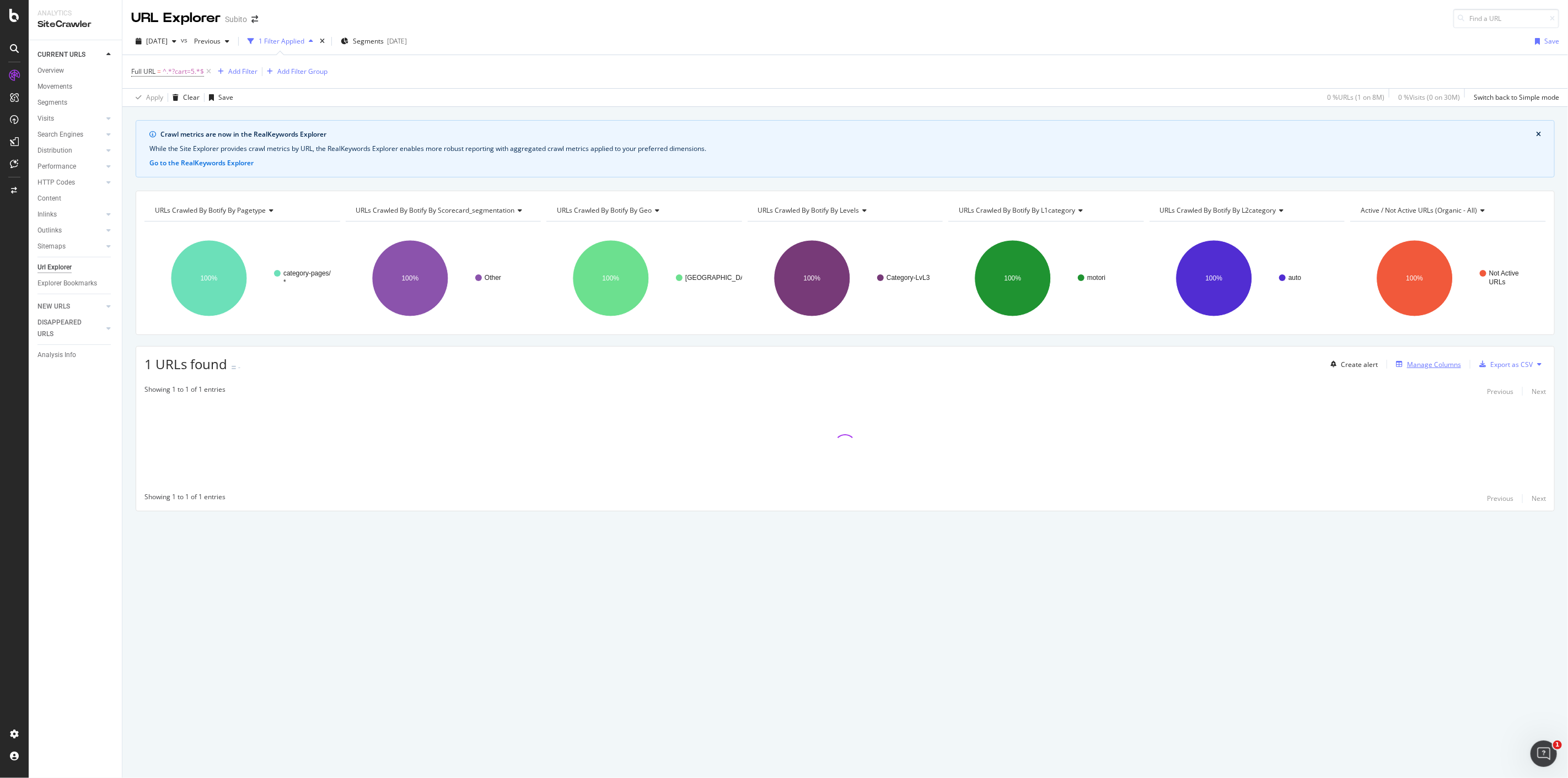
click at [1437, 365] on div "Manage Columns" at bounding box center [1435, 364] width 54 height 9
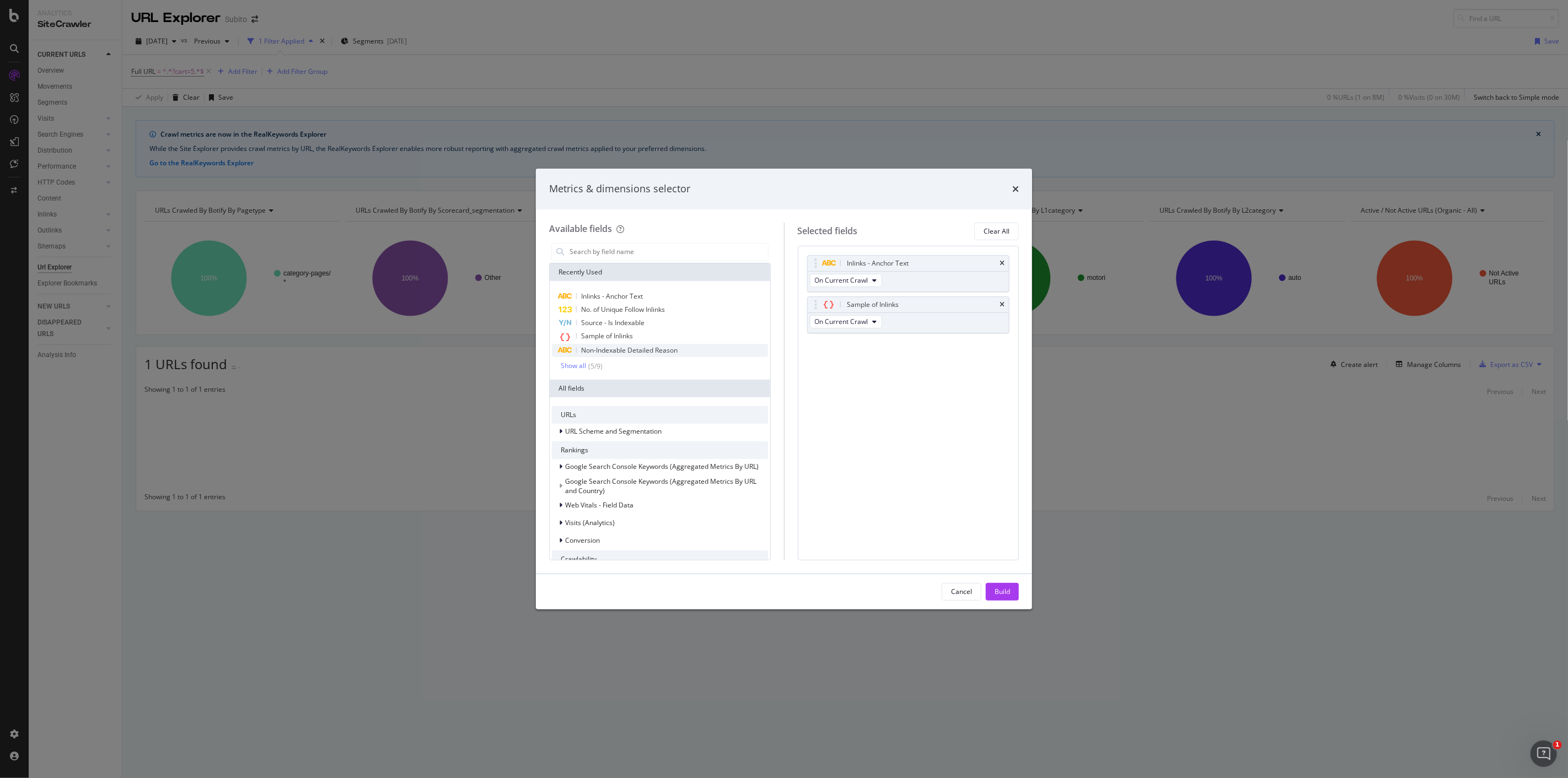
click at [631, 352] on span "Non-Indexable Detailed Reason" at bounding box center [630, 350] width 97 height 9
click at [996, 597] on div "Build" at bounding box center [1002, 591] width 15 height 16
